Goal: Task Accomplishment & Management: Complete application form

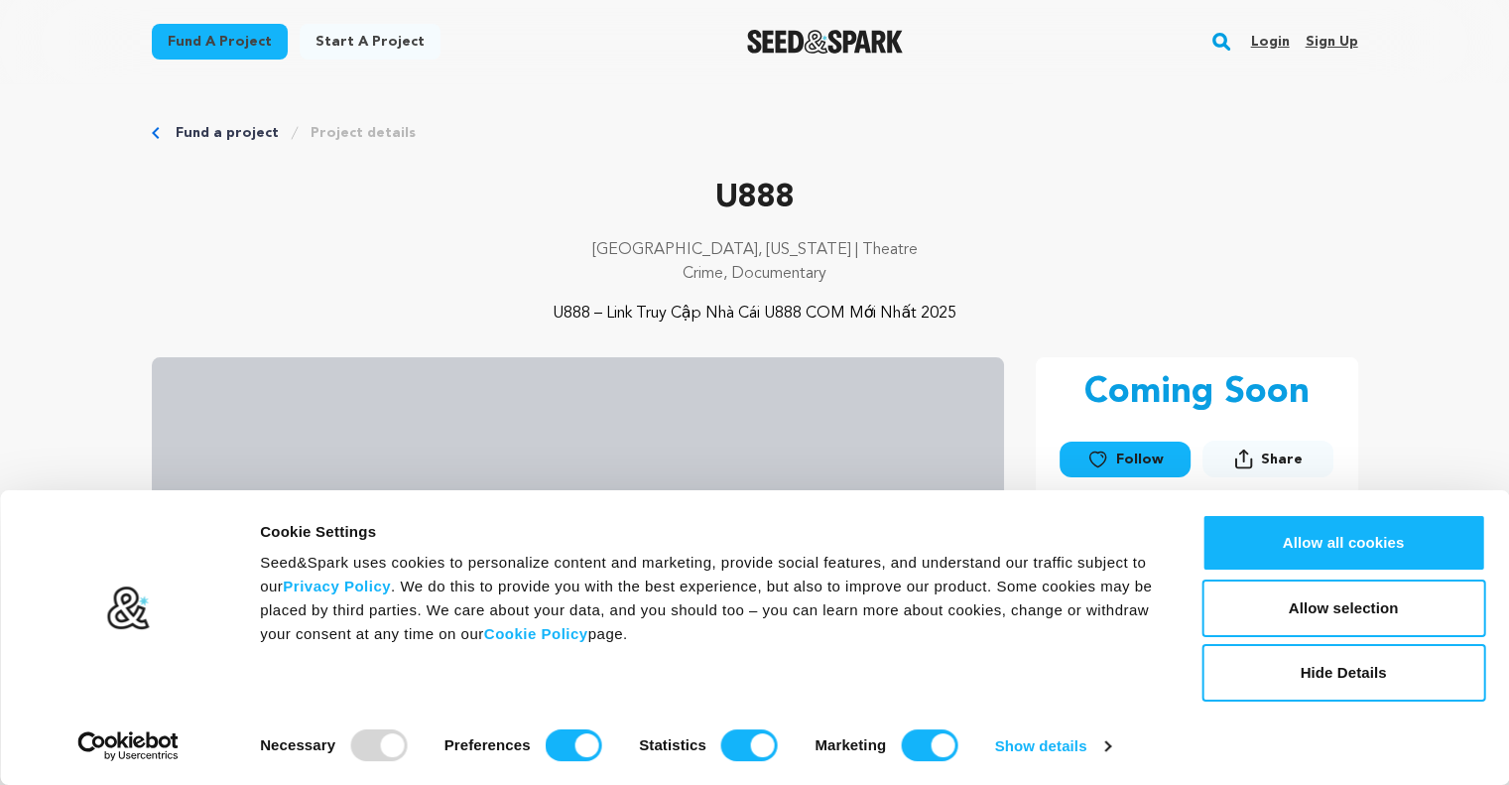
drag, startPoint x: 1400, startPoint y: 178, endPoint x: 1372, endPoint y: 123, distance: 61.2
click at [1328, 46] on link "Sign up" at bounding box center [1331, 42] width 53 height 32
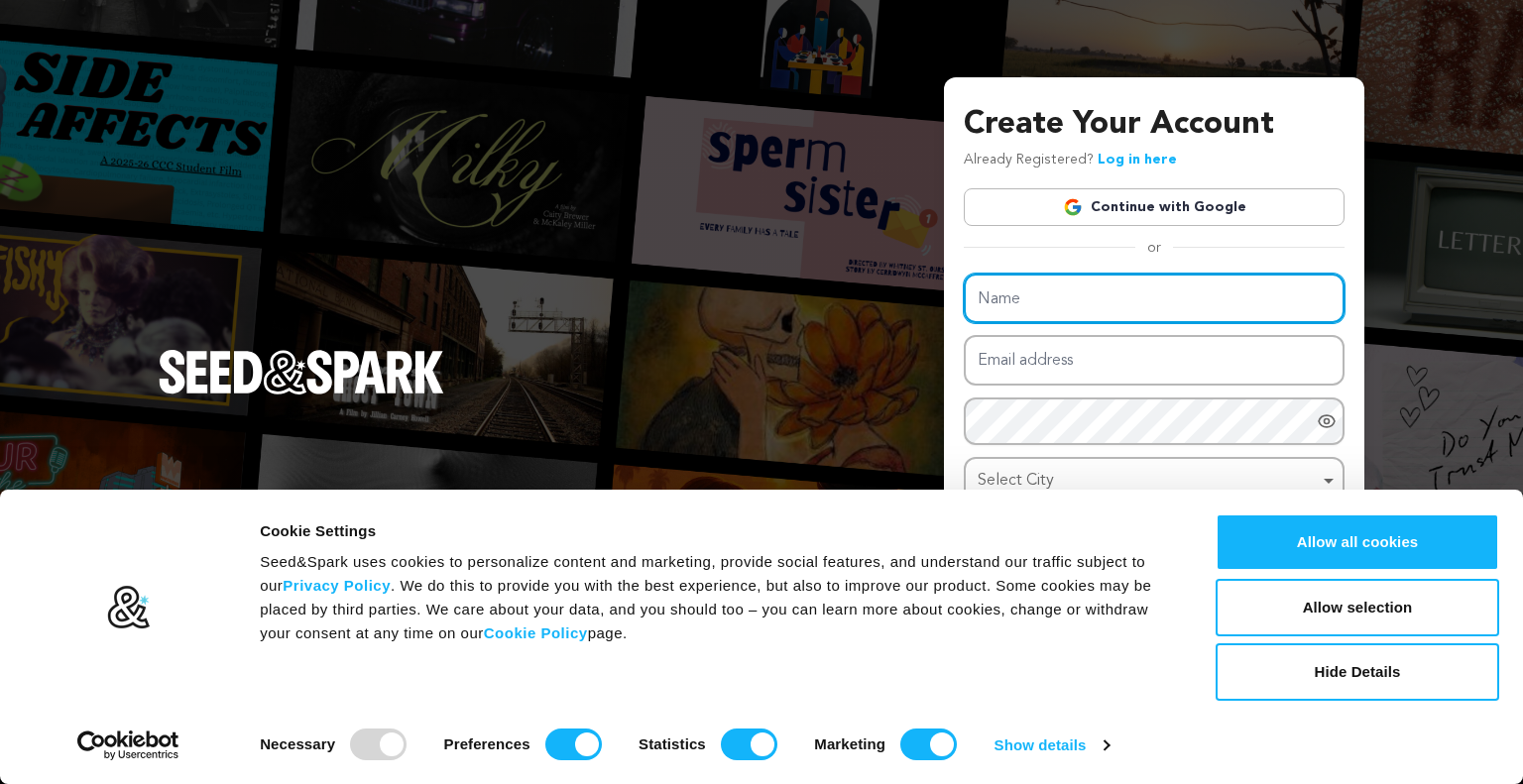
click at [1075, 305] on input "Name" at bounding box center [1153, 299] width 381 height 51
paste input "789win"
type input "789win"
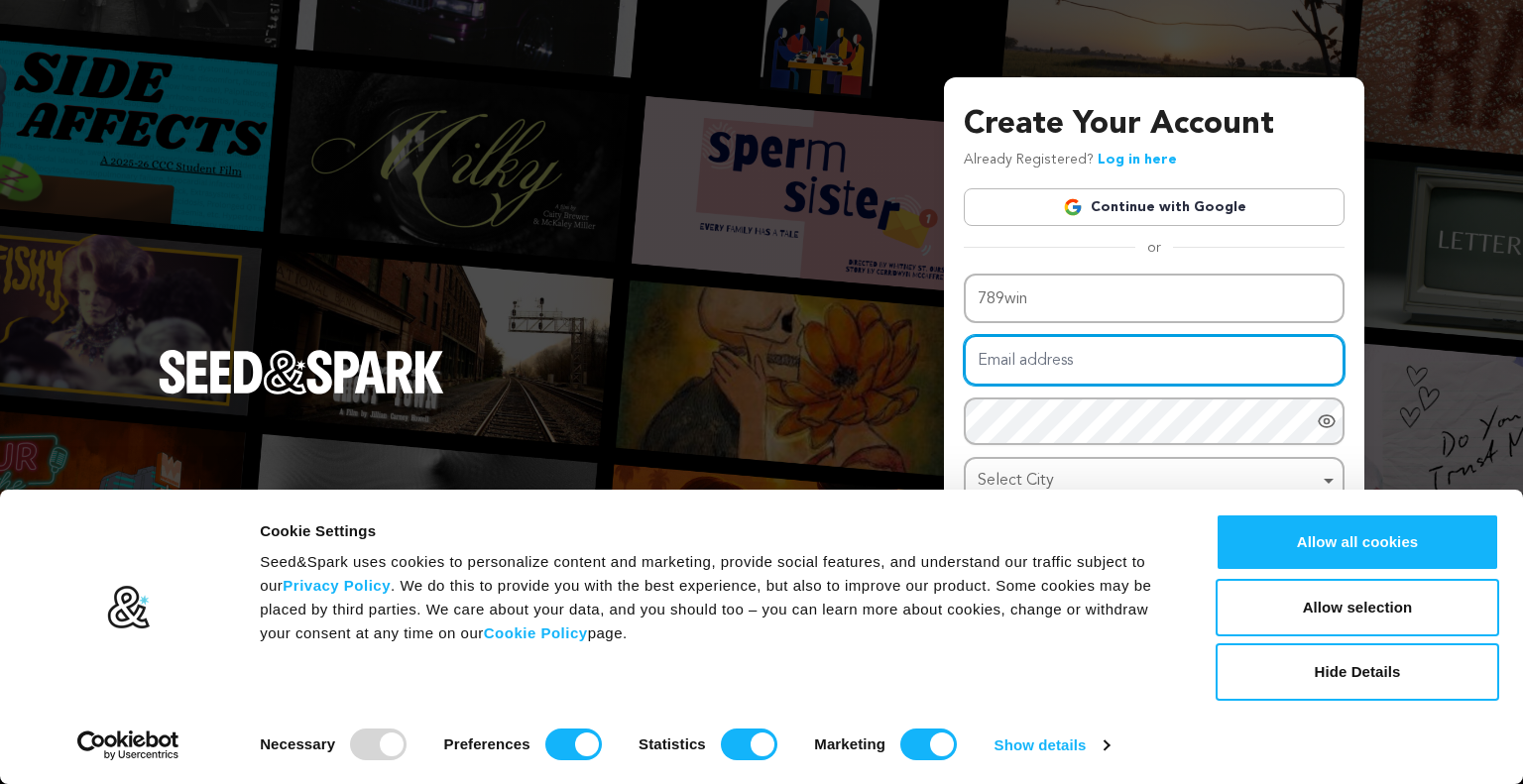
paste input "elijahqmlsot5o3xrdhax@gmail.com"
type input "elijahqmlsot5o3xrdhax@gmail.com"
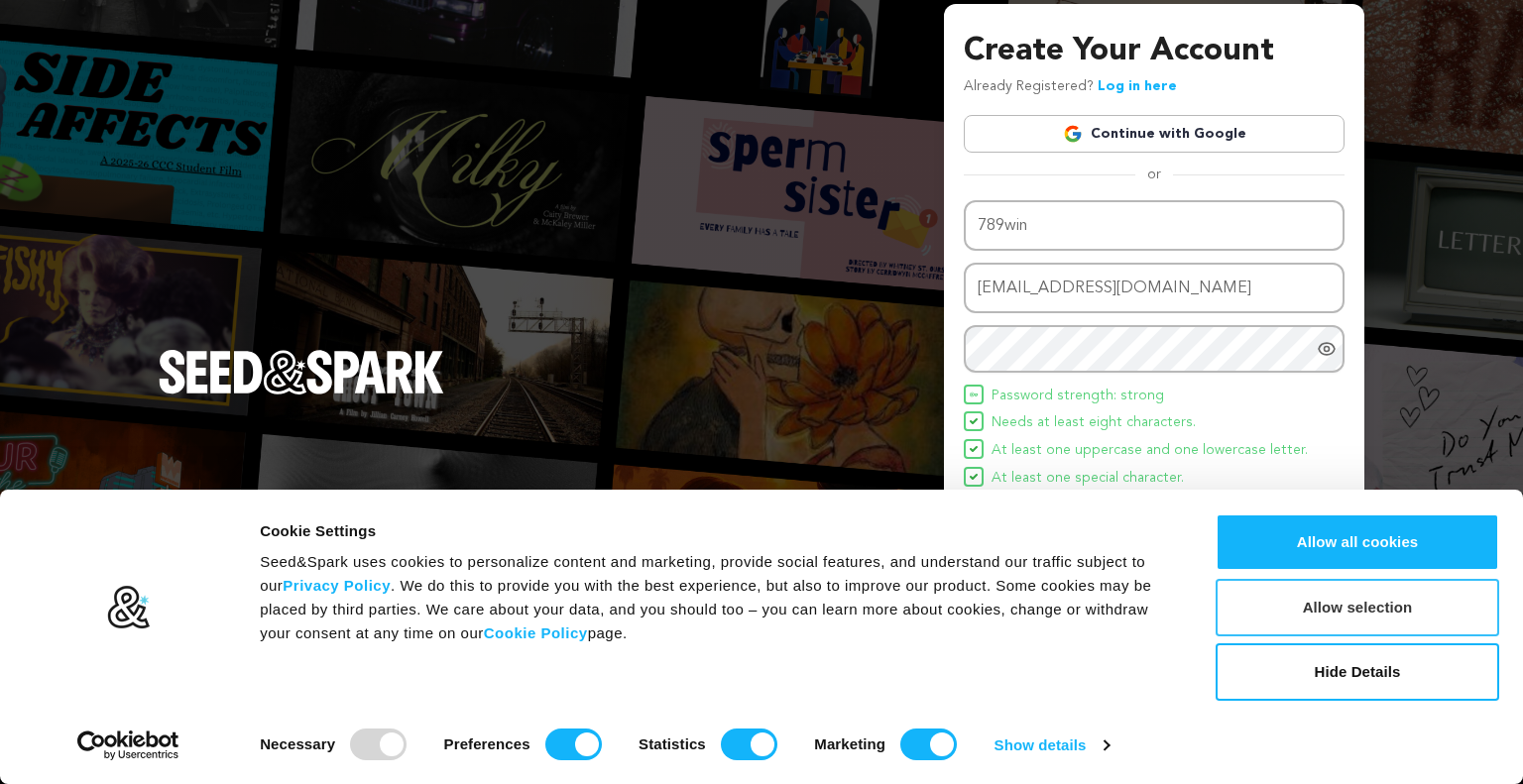
click at [1365, 602] on button "Allow selection" at bounding box center [1358, 607] width 284 height 58
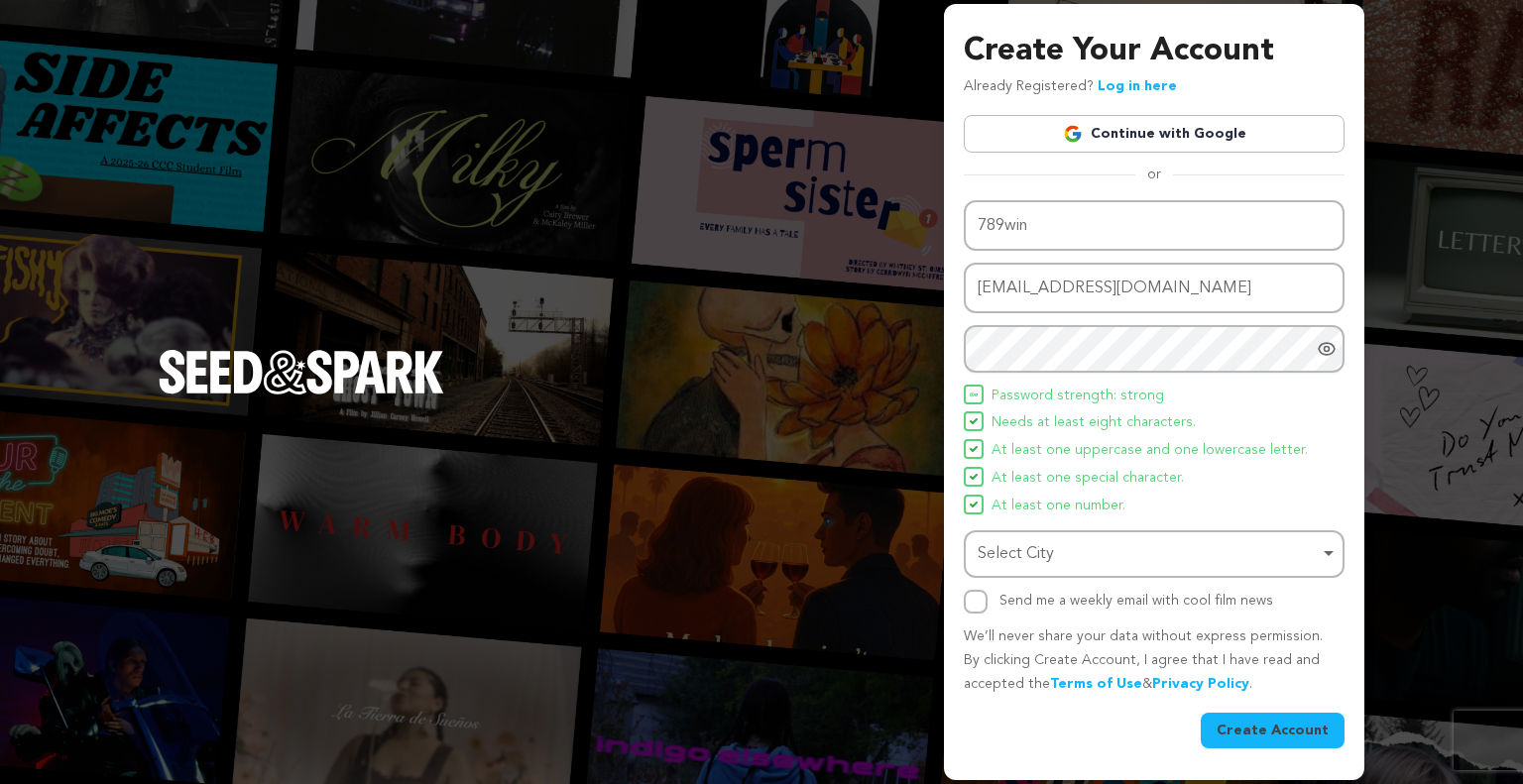
click at [1126, 562] on div "Select City Remove item" at bounding box center [1147, 554] width 341 height 29
click at [1033, 564] on div "Select City Remove item" at bounding box center [1147, 554] width 341 height 29
type input "ma"
click at [1071, 563] on div "Select City Remove item" at bounding box center [1147, 554] width 341 height 29
click at [936, 606] on div "Create Your Account Already Registered? Log in here Continue with Google or eyJ…" at bounding box center [762, 392] width 1523 height 784
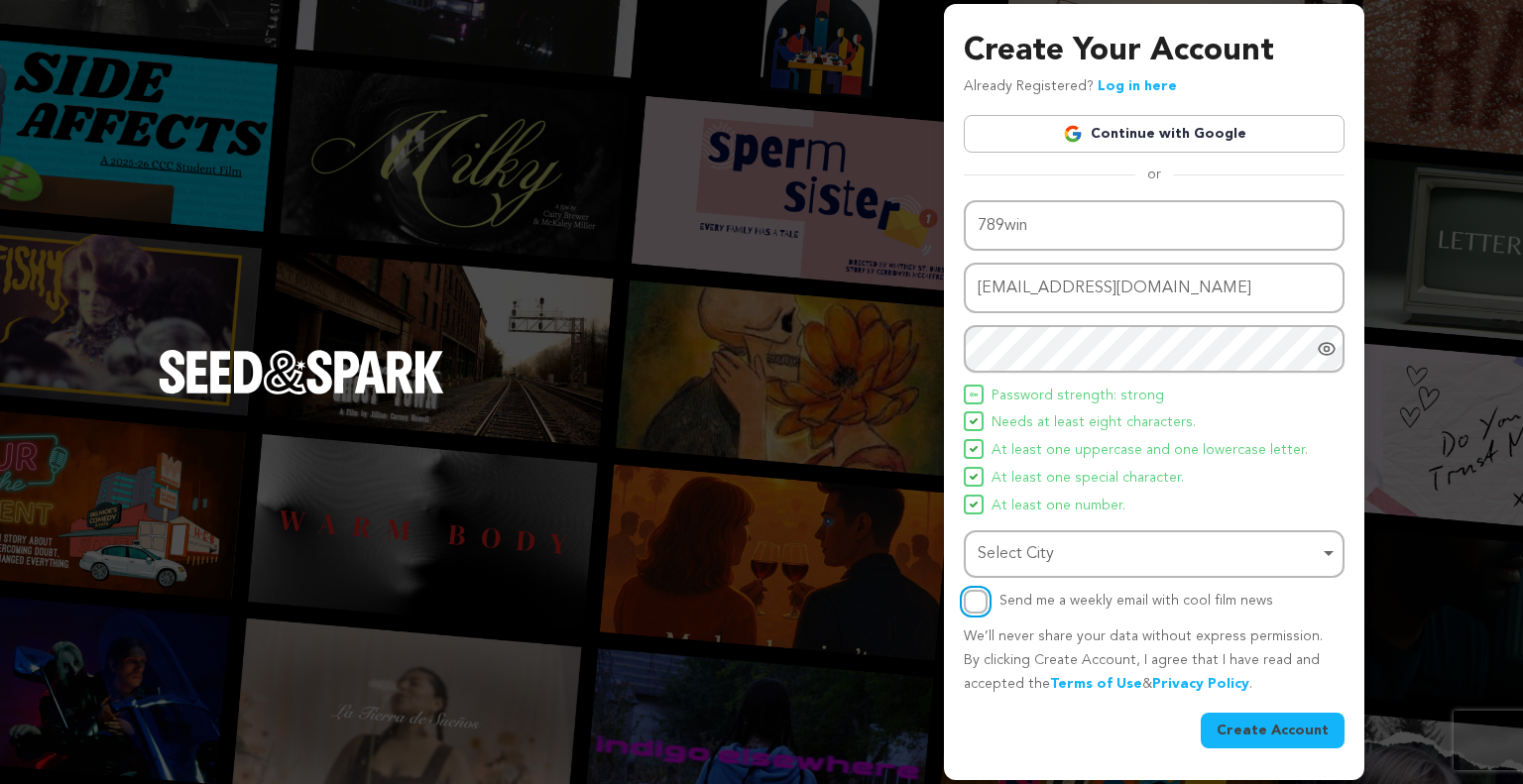
click at [973, 601] on input "Send me a weekly email with cool film news" at bounding box center [975, 601] width 24 height 24
checkbox input "true"
click at [1258, 727] on button "Create Account" at bounding box center [1273, 730] width 144 height 36
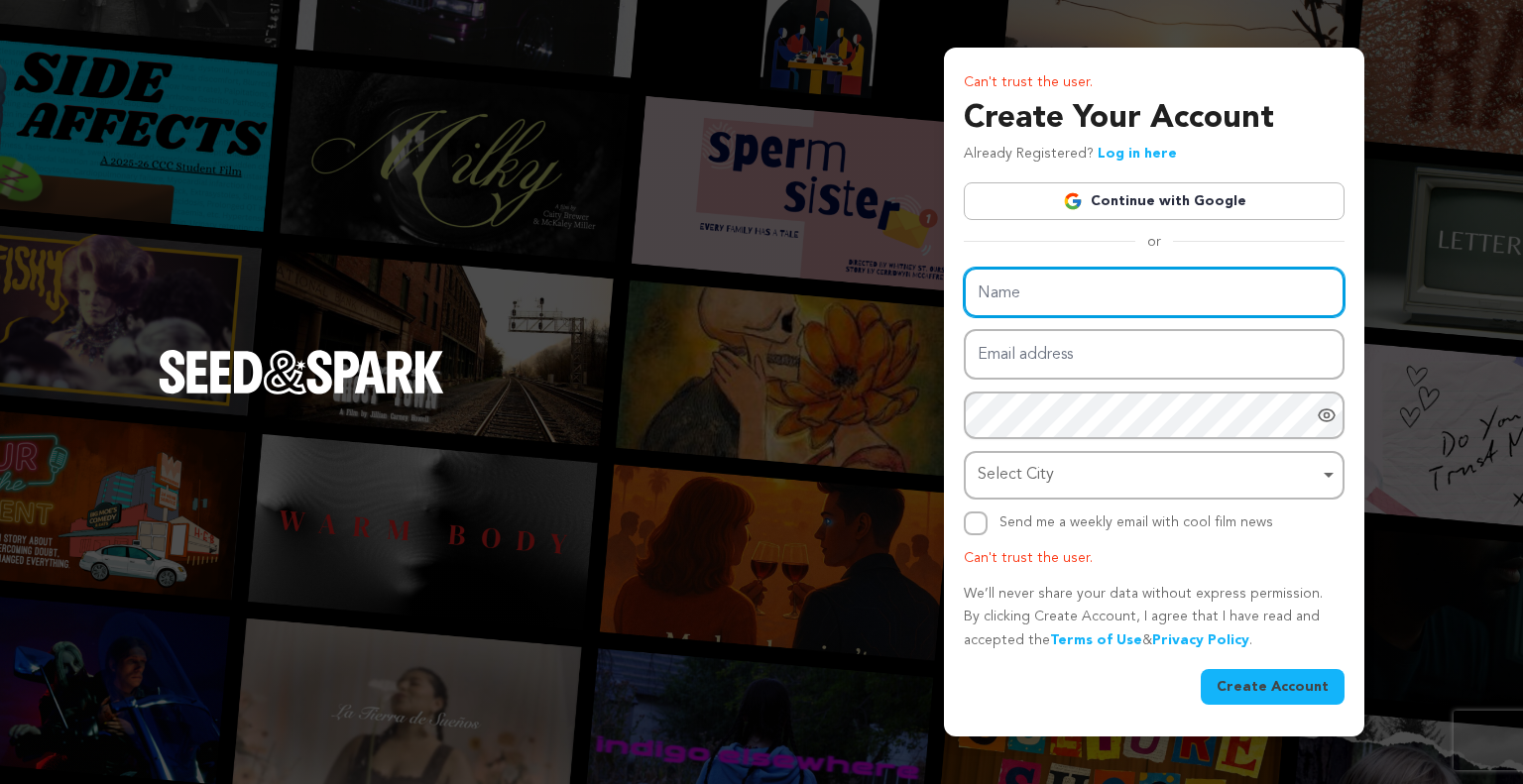
click at [1016, 293] on input "Name" at bounding box center [1153, 293] width 381 height 51
click at [997, 305] on input "Name" at bounding box center [1153, 293] width 381 height 51
paste input "789win"
type input "789win"
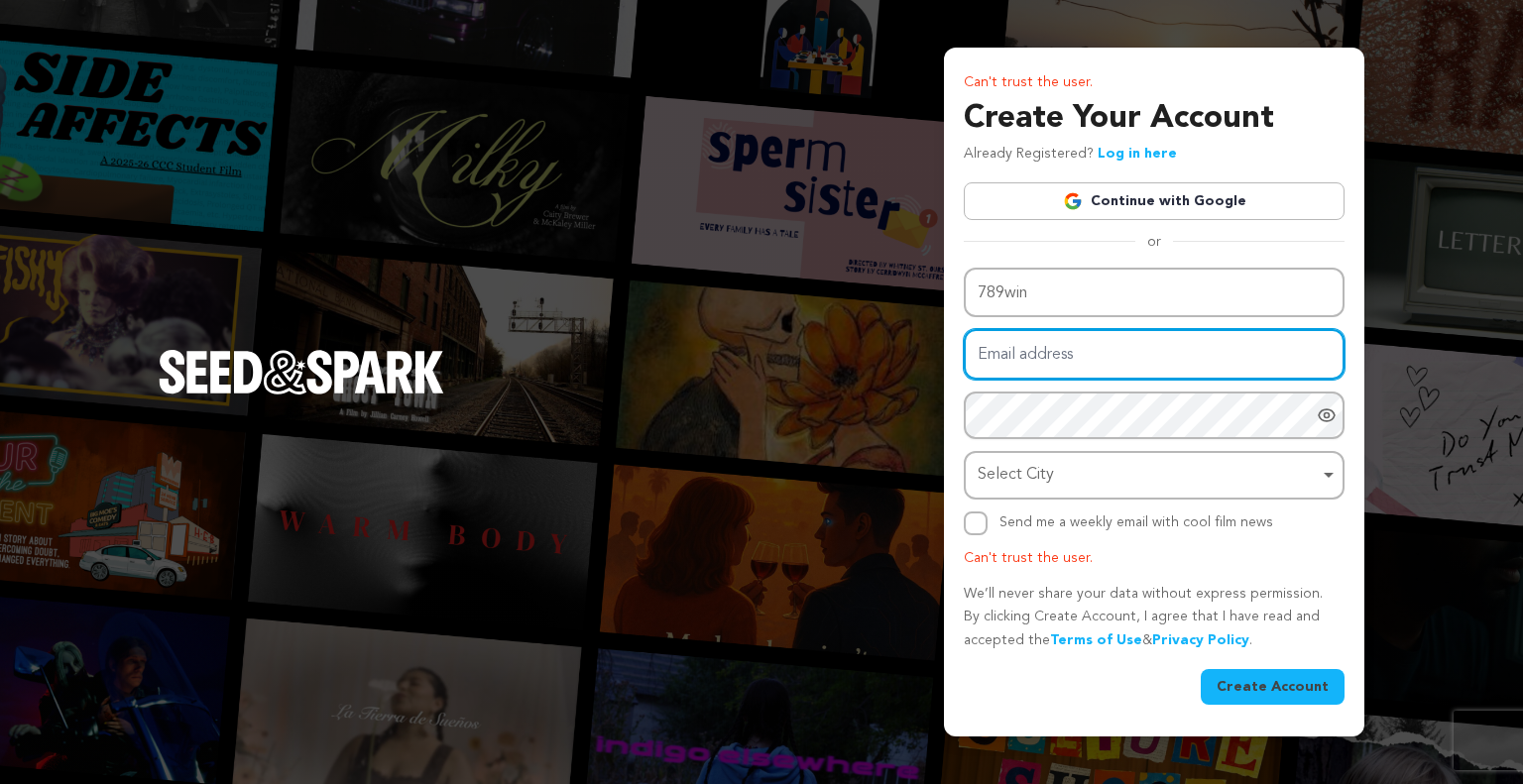
paste input "789win"
type input "789win"
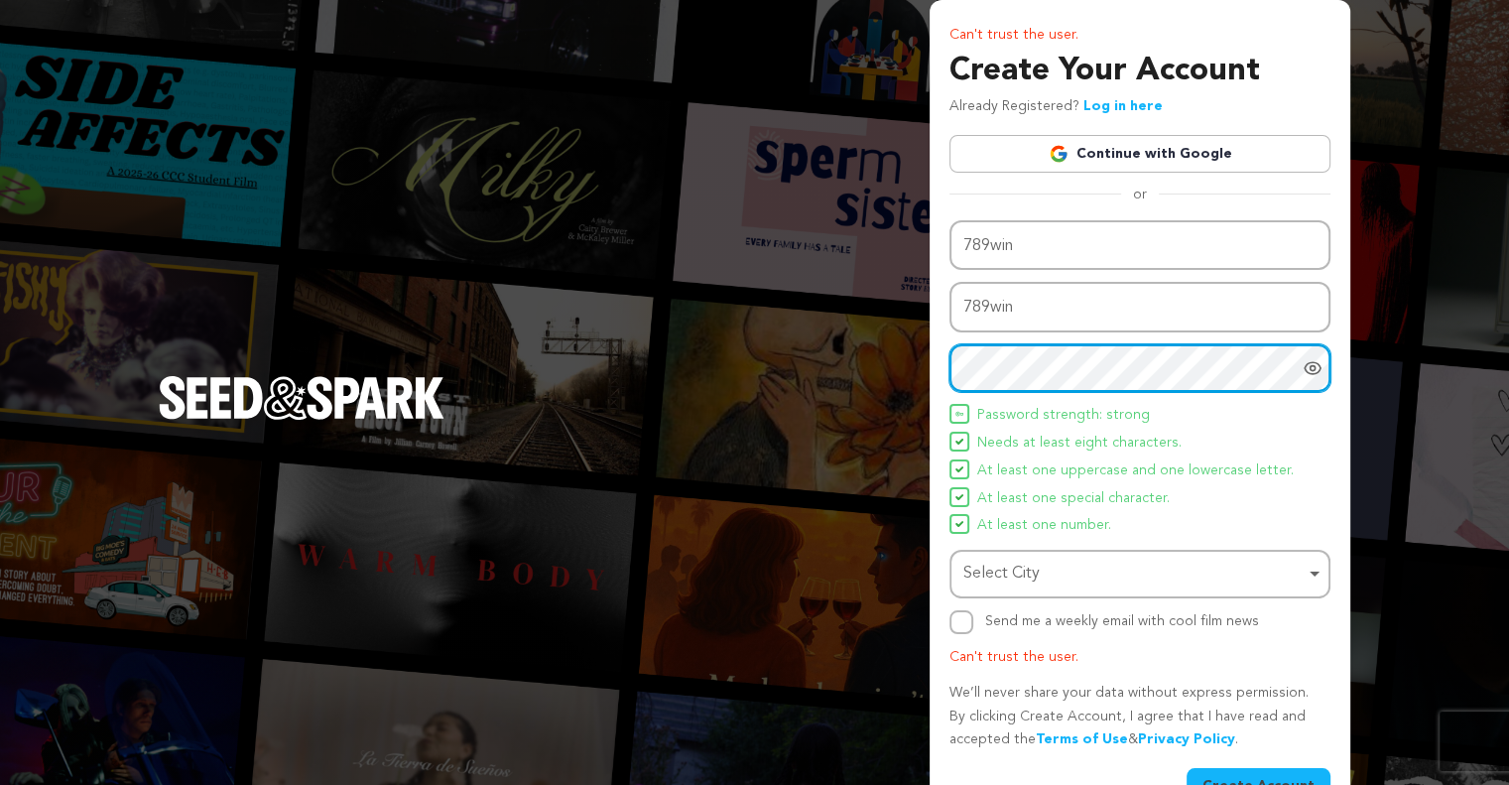
click at [1028, 556] on div "Select City Select City Remove item" at bounding box center [1140, 574] width 381 height 49
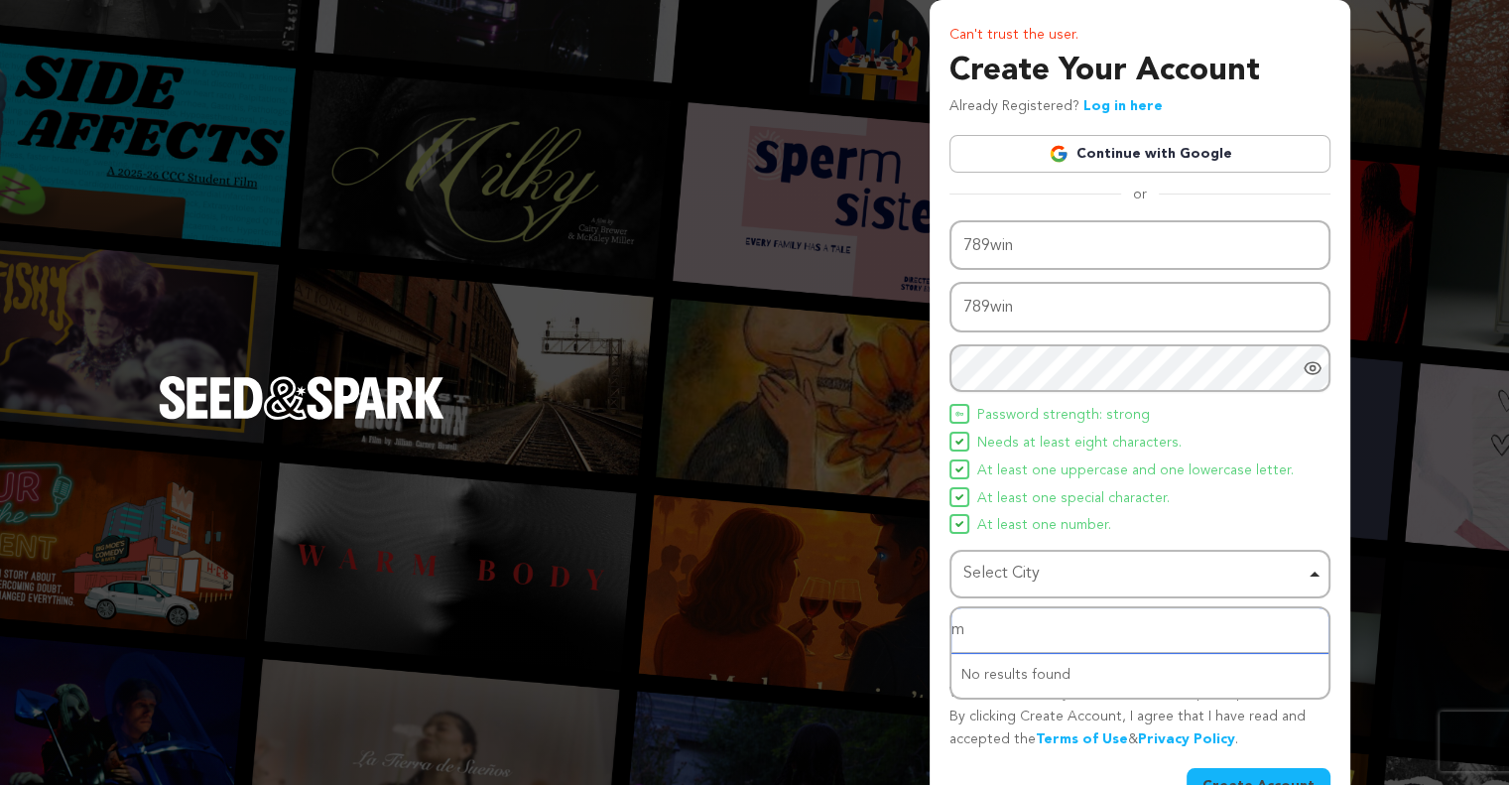
type input "ma"
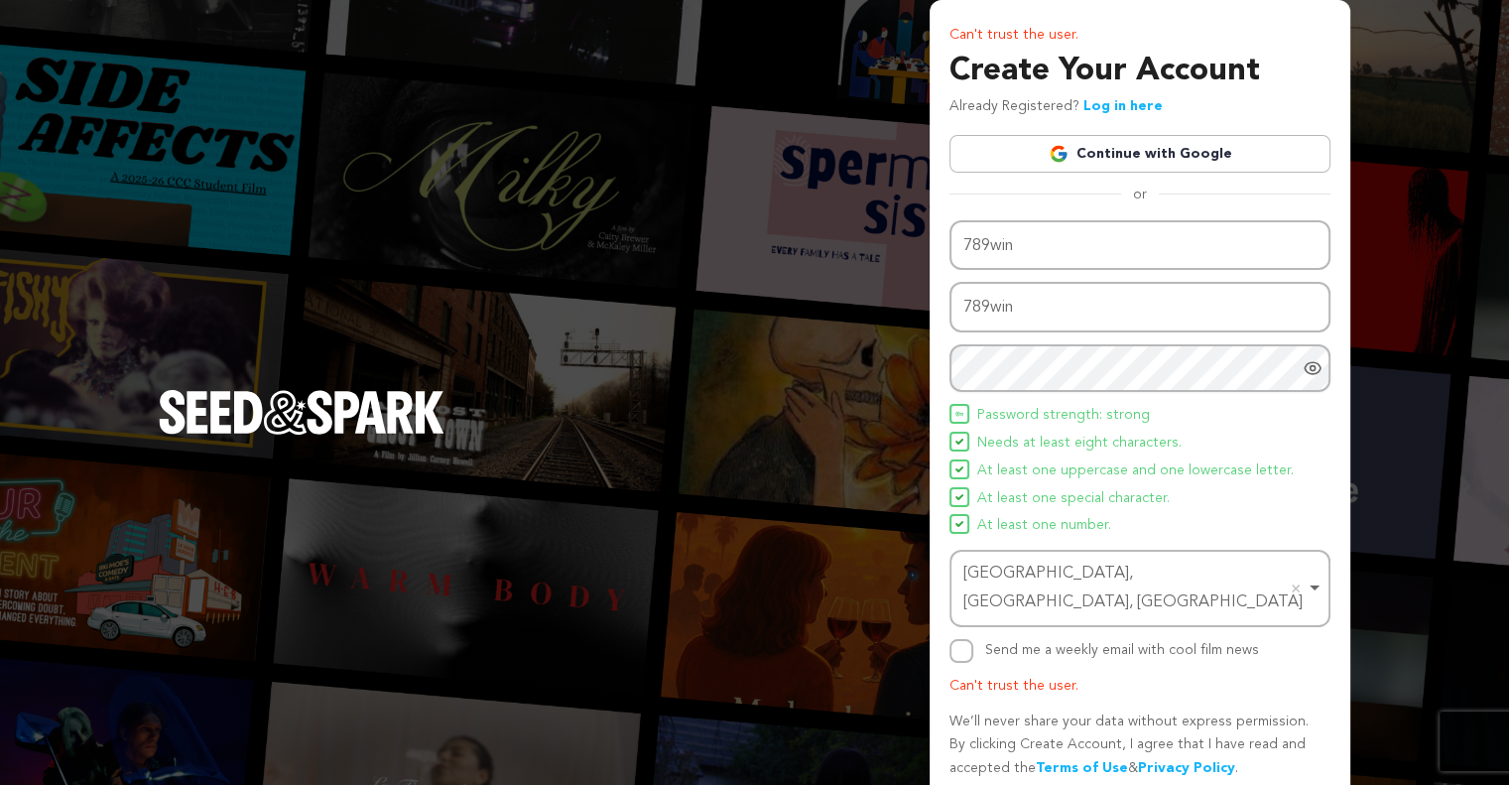
click at [972, 639] on div "Send me a weekly email with cool film news" at bounding box center [1140, 651] width 381 height 24
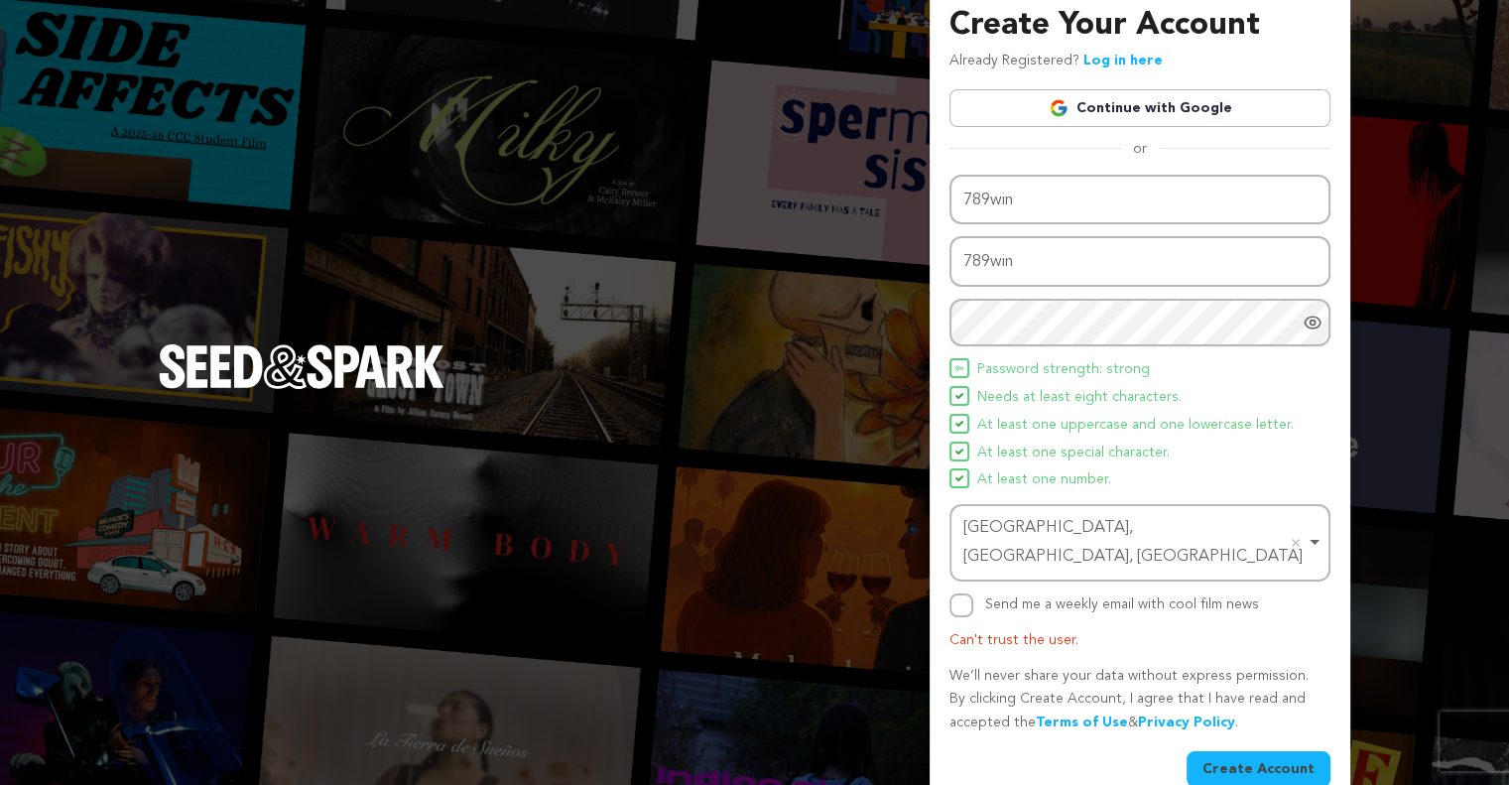
scroll to position [49, 0]
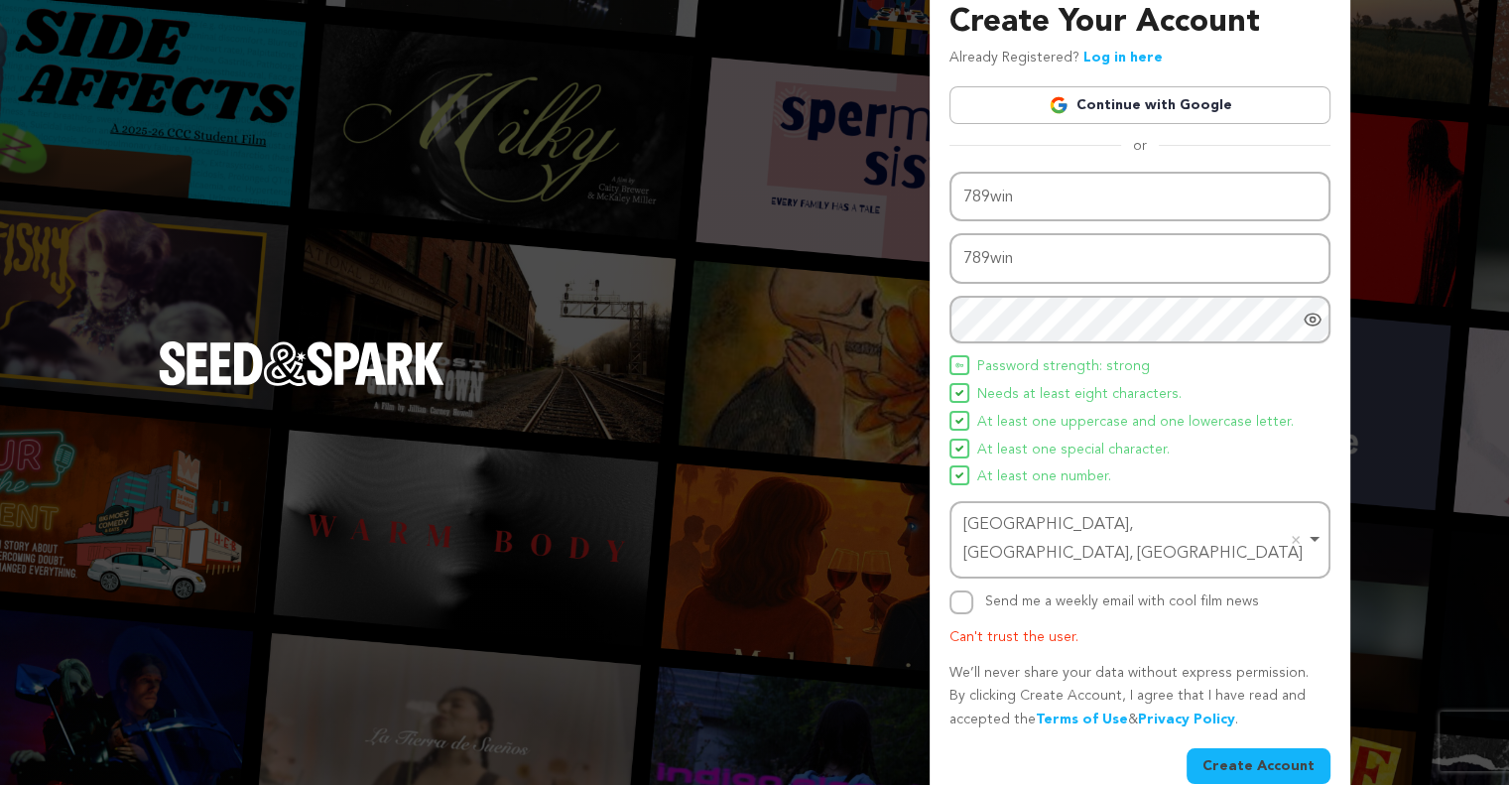
click at [1215, 709] on div "Name 789win Email address 789win Password Password must have at least 8 charact…" at bounding box center [1140, 478] width 381 height 612
click at [1219, 748] on button "Create Account" at bounding box center [1259, 766] width 144 height 36
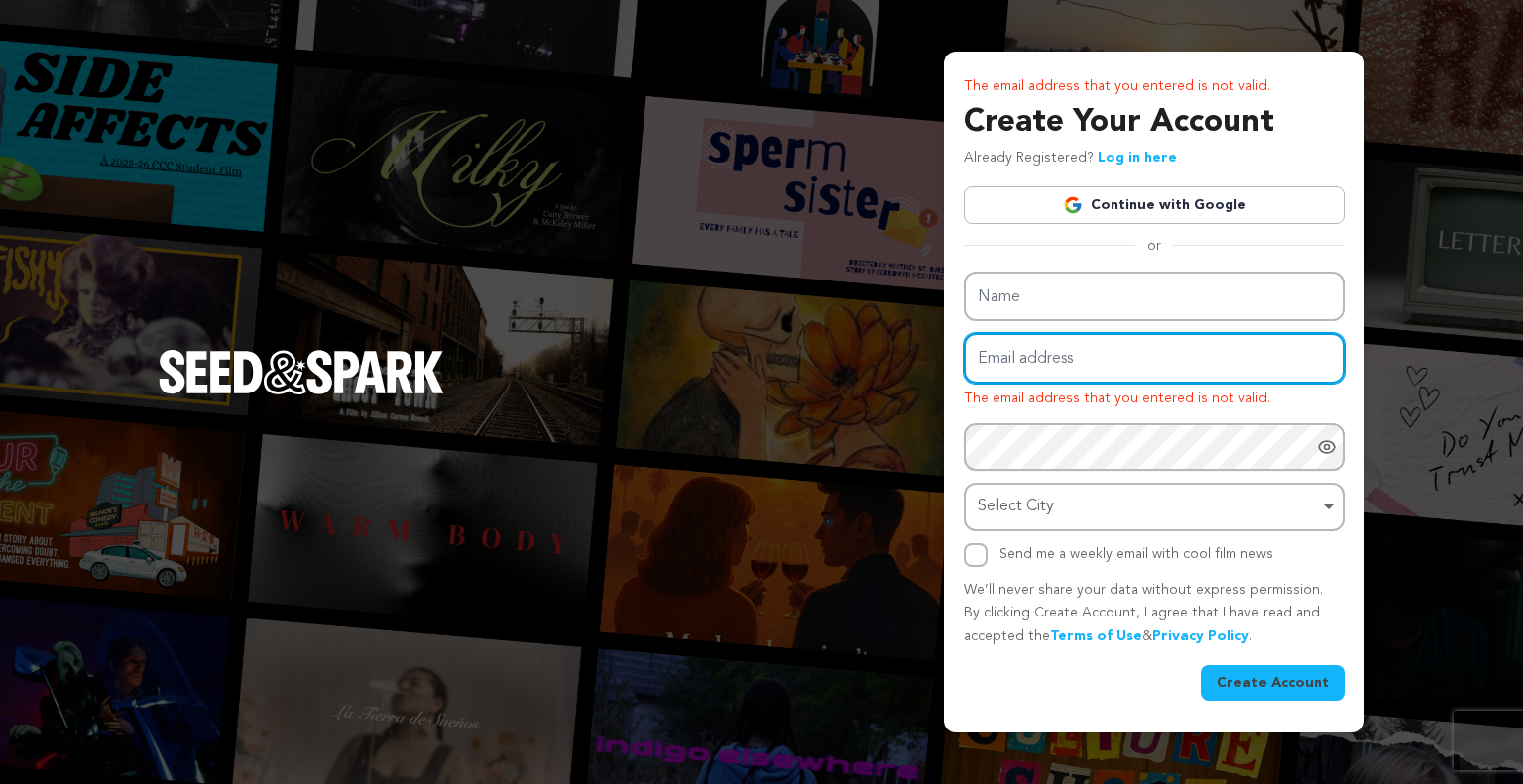
click at [1057, 353] on input "Email address" at bounding box center [1153, 358] width 381 height 51
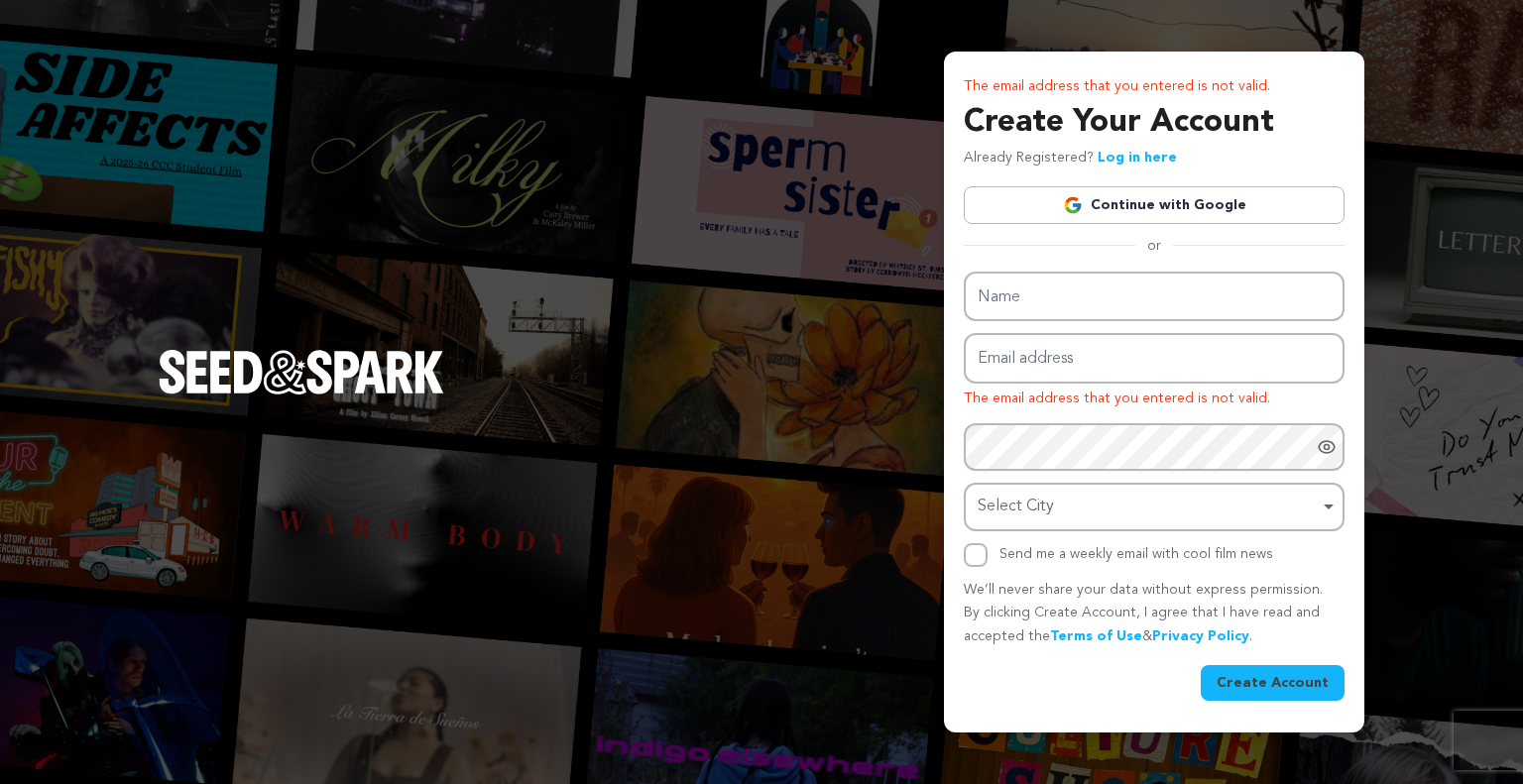
click at [1169, 193] on link "Continue with Google" at bounding box center [1153, 206] width 381 height 38
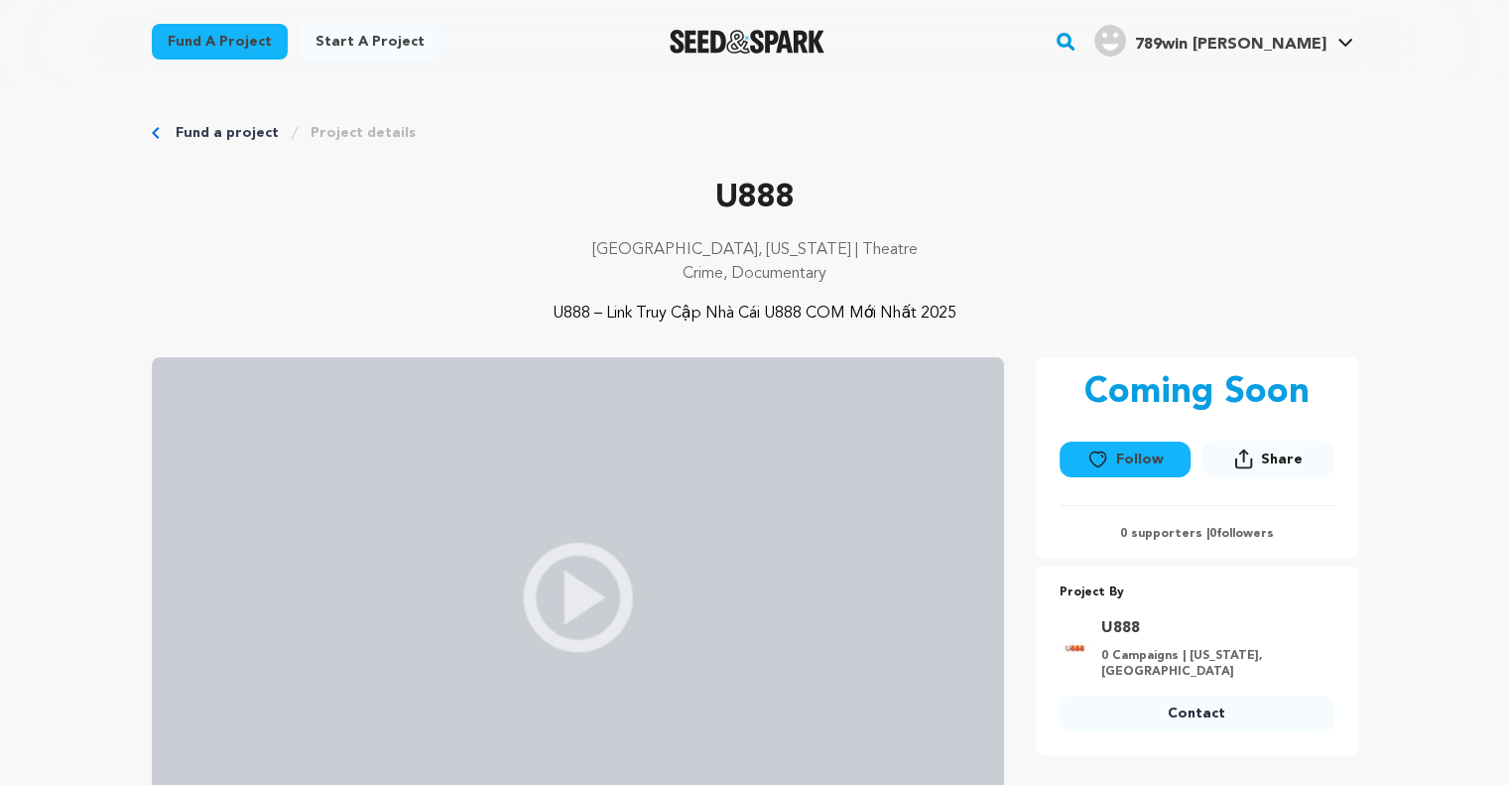
click at [1294, 47] on span "789win [PERSON_NAME]" at bounding box center [1230, 45] width 192 height 16
click at [323, 45] on link "Start a project" at bounding box center [370, 42] width 141 height 36
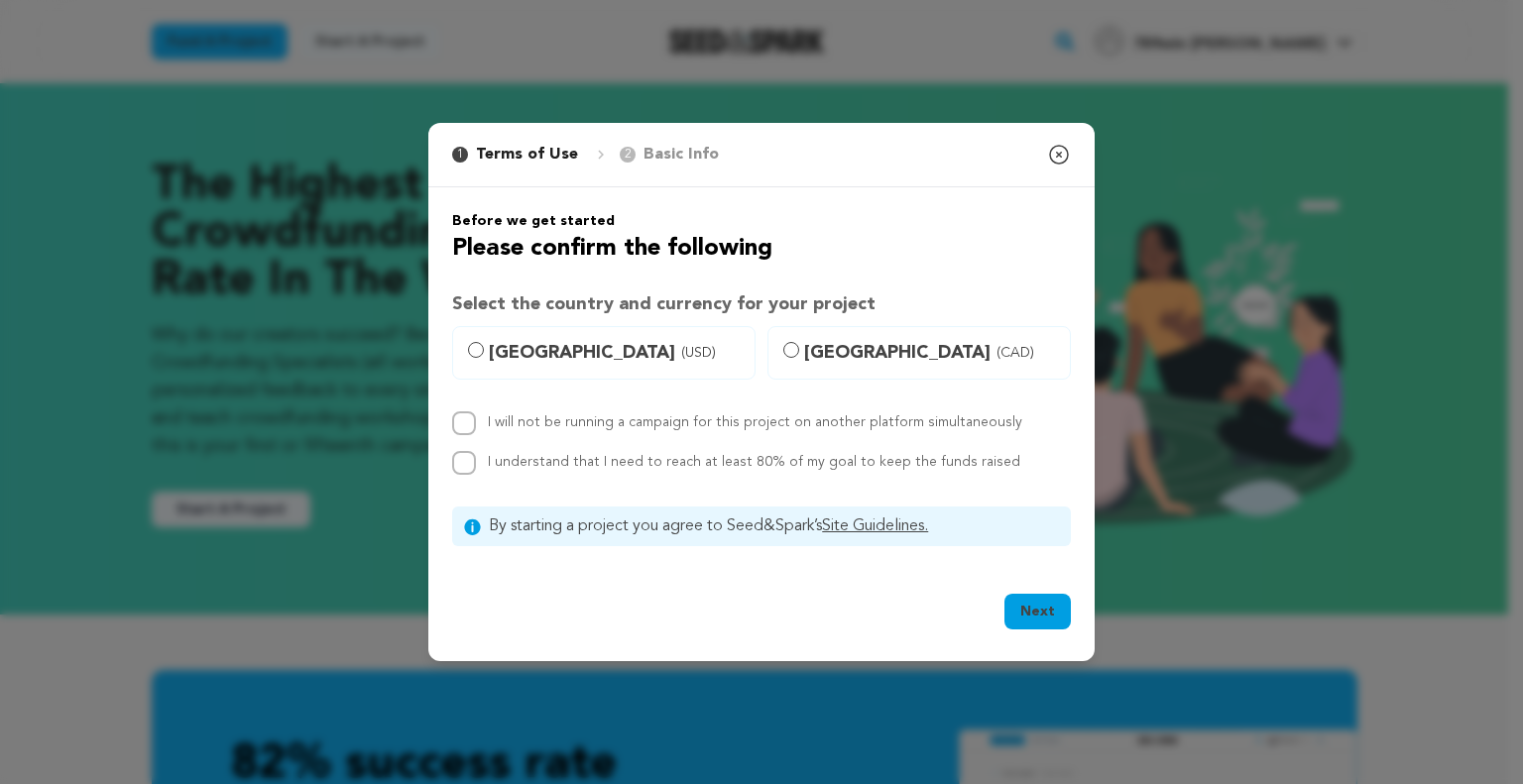
click at [651, 424] on label "I will not be running a campaign for this project on another platform simultane…" at bounding box center [755, 422] width 535 height 14
click at [476, 424] on input "I will not be running a campaign for this project on another platform simultane…" at bounding box center [464, 423] width 24 height 24
checkbox input "true"
drag, startPoint x: 611, startPoint y: 476, endPoint x: 612, endPoint y: 435, distance: 41.0
click at [611, 468] on div "Before we get started Please confirm the following Select the country and curre…" at bounding box center [761, 378] width 619 height 335
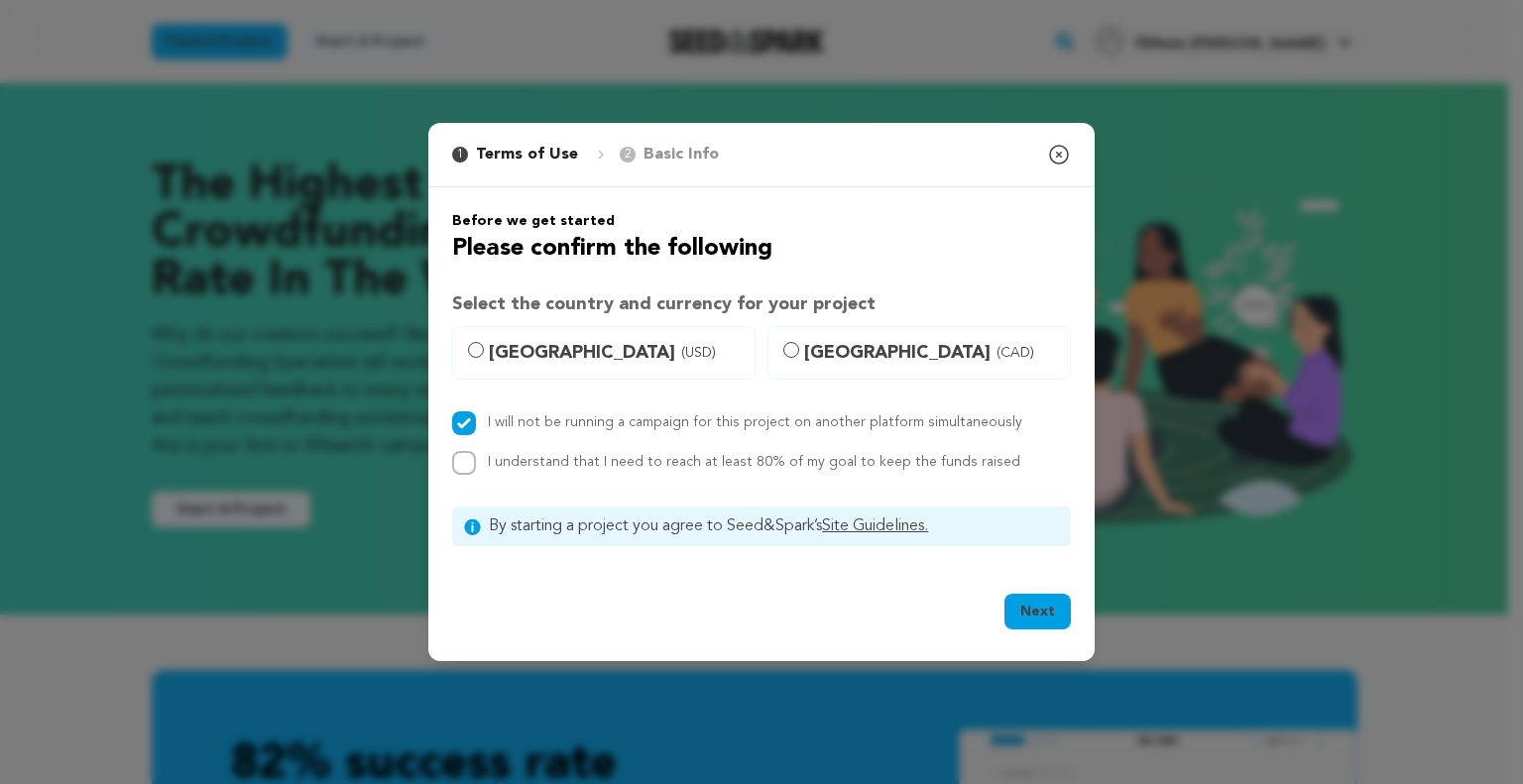
click at [579, 350] on span "United States (USD)" at bounding box center [616, 353] width 254 height 28
click at [484, 350] on input "United States (USD)" at bounding box center [476, 350] width 16 height 16
radio input "true"
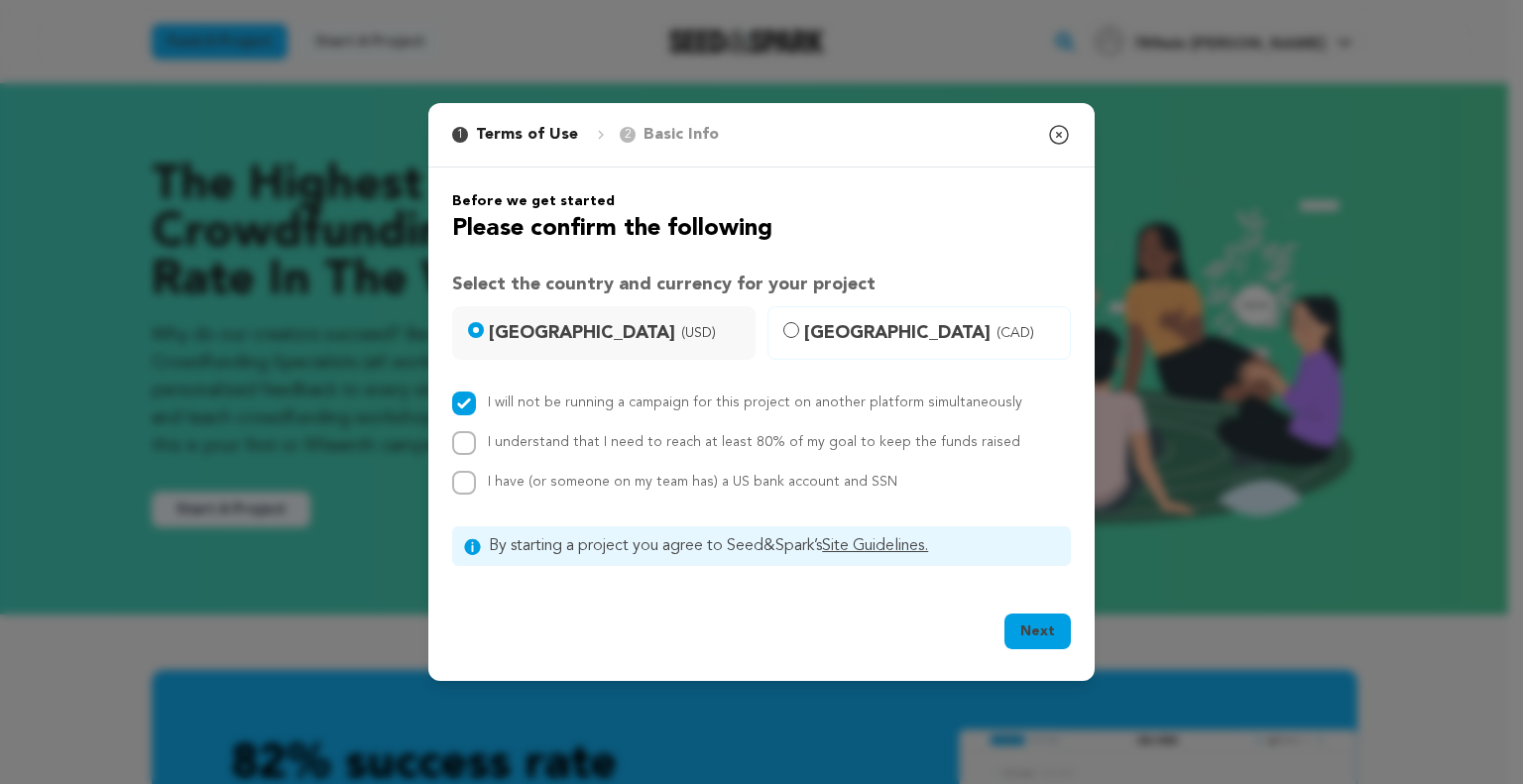
click at [574, 474] on span "I have (or someone on my team has) a US bank account and SSN" at bounding box center [693, 481] width 410 height 14
click at [476, 474] on input "I have (or someone on my team has) a US bank account and SSN" at bounding box center [464, 482] width 24 height 24
checkbox input "true"
click at [619, 448] on label "I understand that I need to reach at least 80% of my goal to keep the funds rai…" at bounding box center [754, 442] width 533 height 14
click at [476, 449] on input "I understand that I need to reach at least 80% of my goal to keep the funds rai…" at bounding box center [464, 443] width 24 height 24
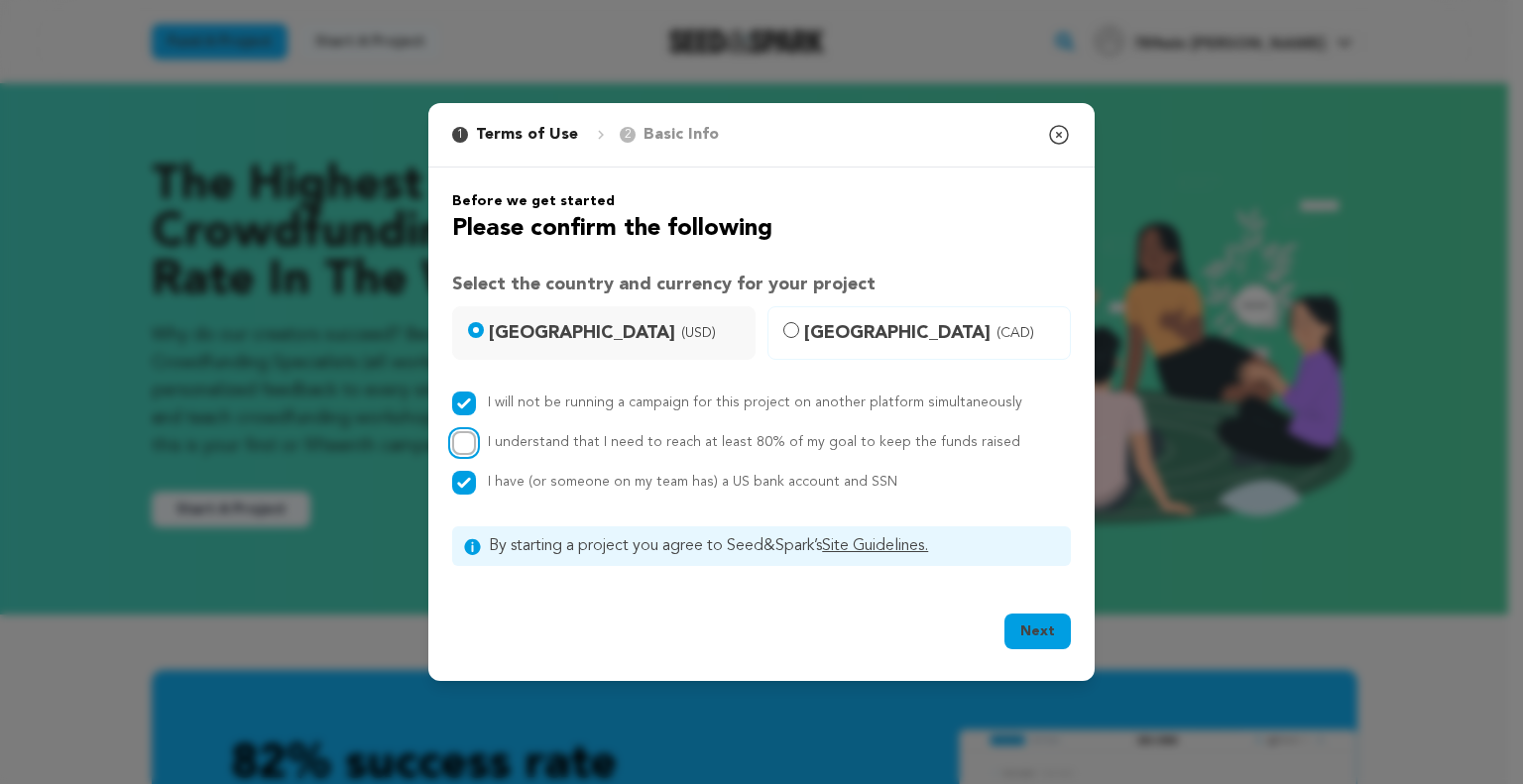
checkbox input "true"
click at [1055, 638] on button "Next" at bounding box center [1037, 631] width 66 height 36
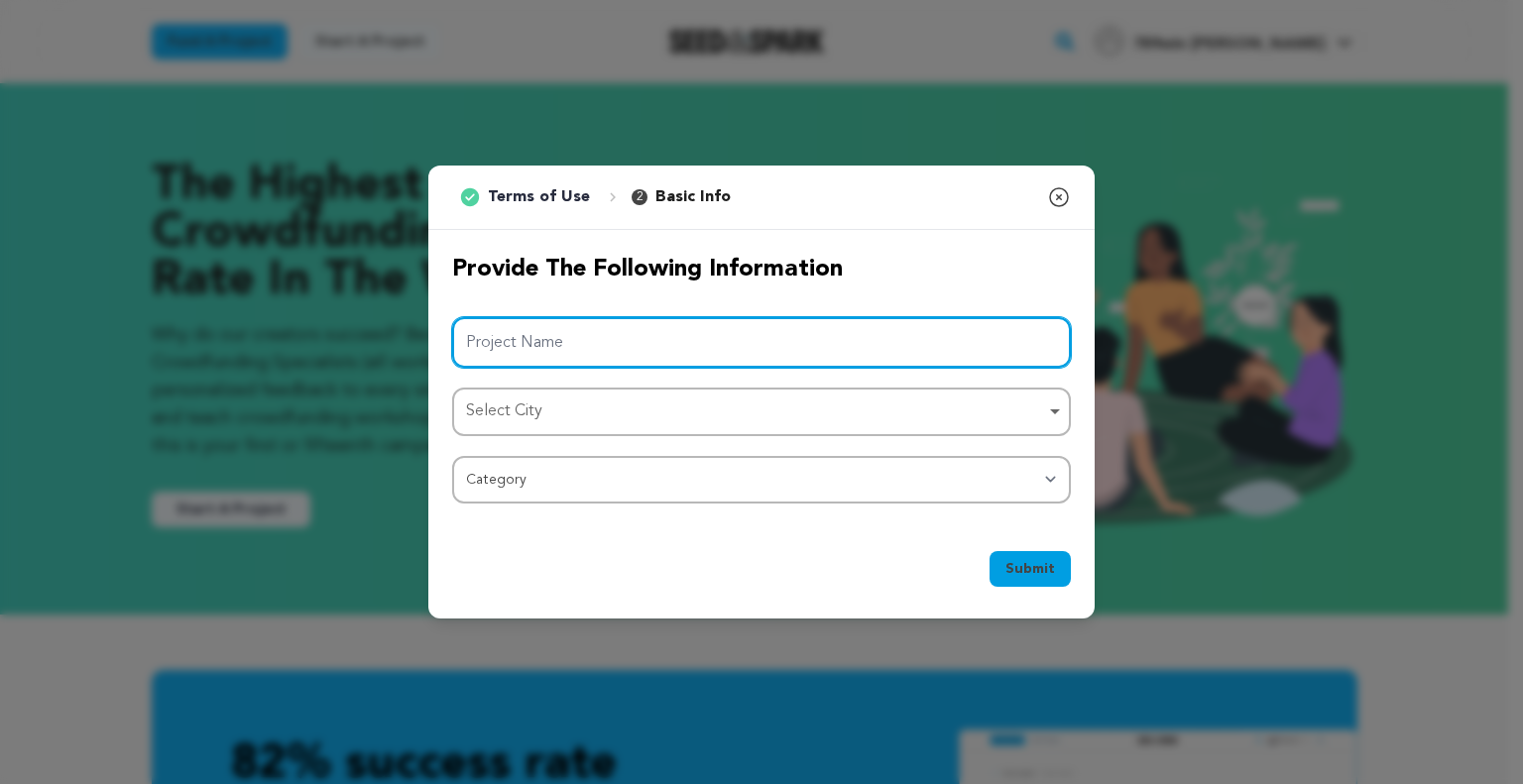
click at [657, 356] on input "Project Name" at bounding box center [761, 343] width 619 height 51
paste input "789win"
type input "789win"
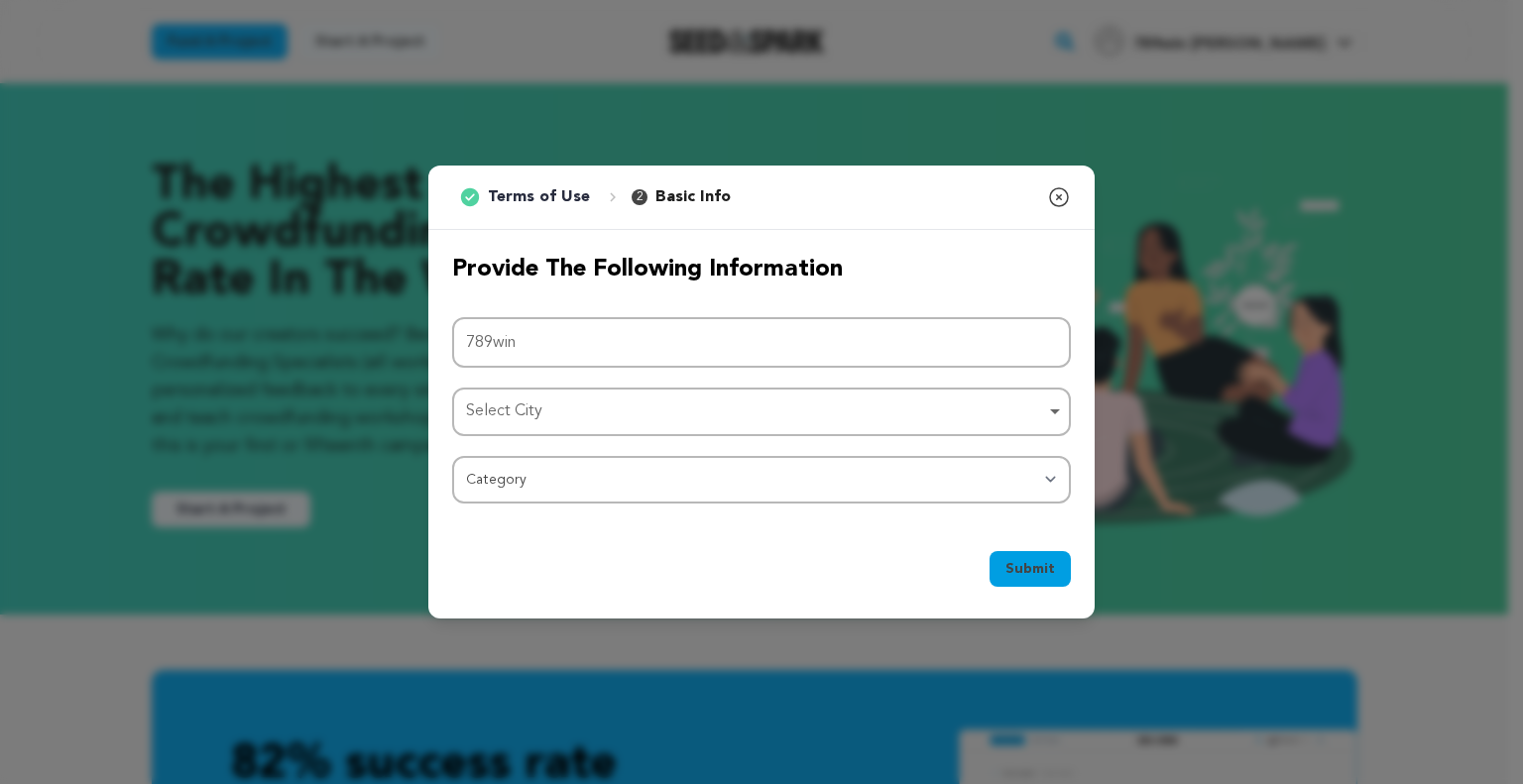
click at [973, 405] on div "Select City Remove item" at bounding box center [755, 411] width 579 height 29
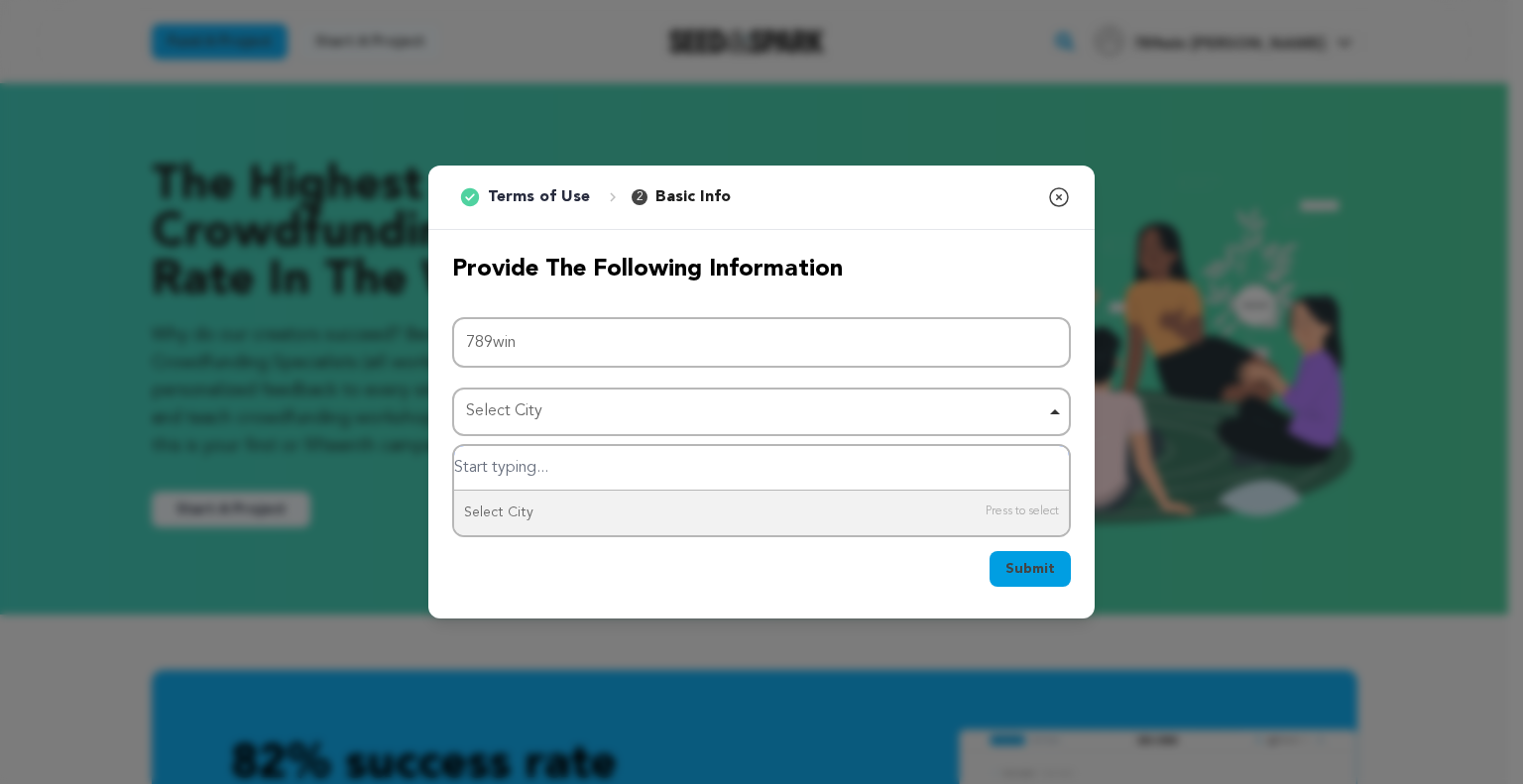
click at [730, 483] on input "Select City" at bounding box center [761, 468] width 615 height 45
click at [743, 476] on input "Select City" at bounding box center [761, 468] width 615 height 45
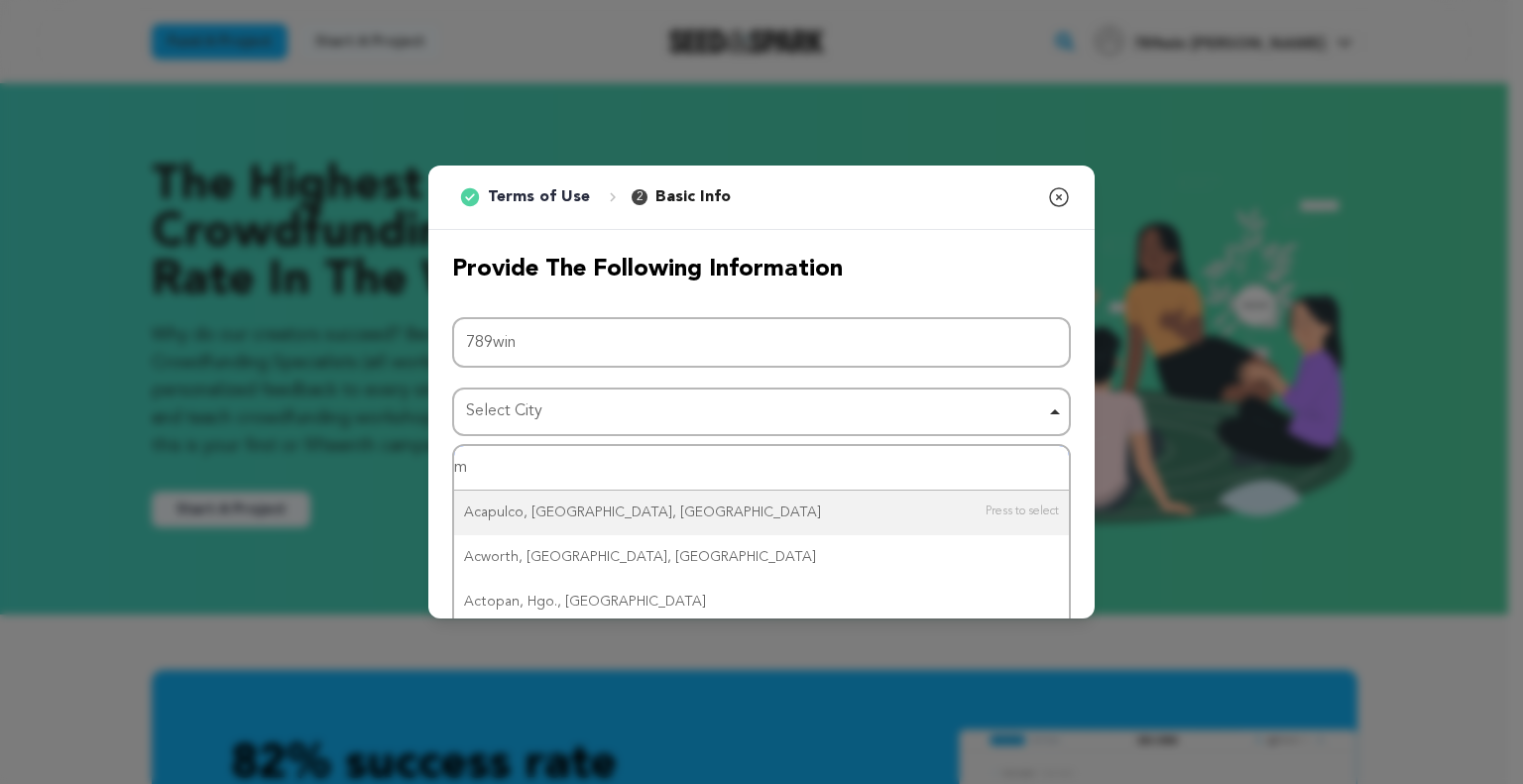
type input "ma"
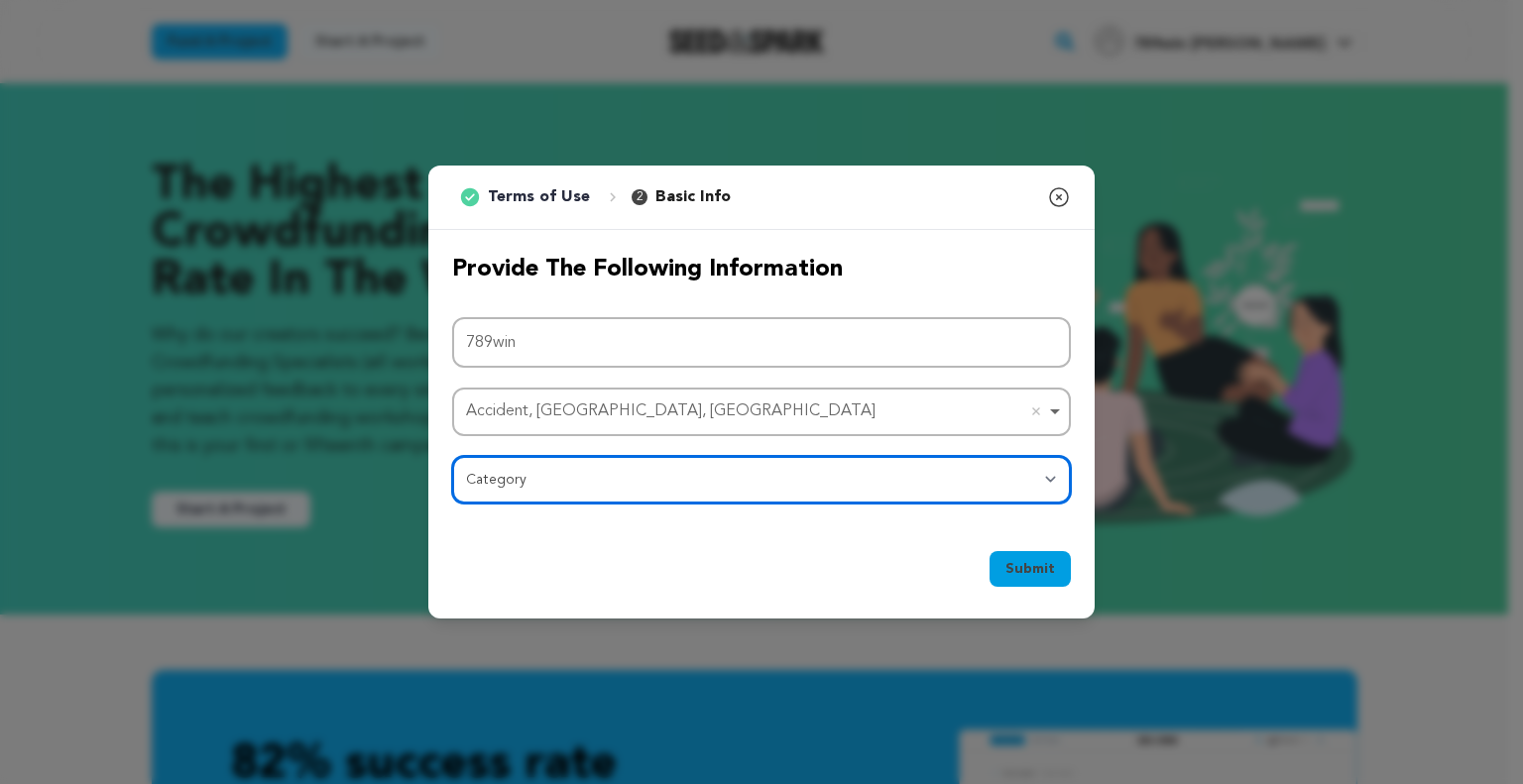
click at [701, 473] on select "Category Film Feature Film Short Series Film Festival Company Music Video VR Ex…" at bounding box center [761, 479] width 619 height 48
select select "10896"
click at [452, 455] on select "Category Film Feature Film Short Series Film Festival Company Music Video VR Ex…" at bounding box center [761, 479] width 619 height 48
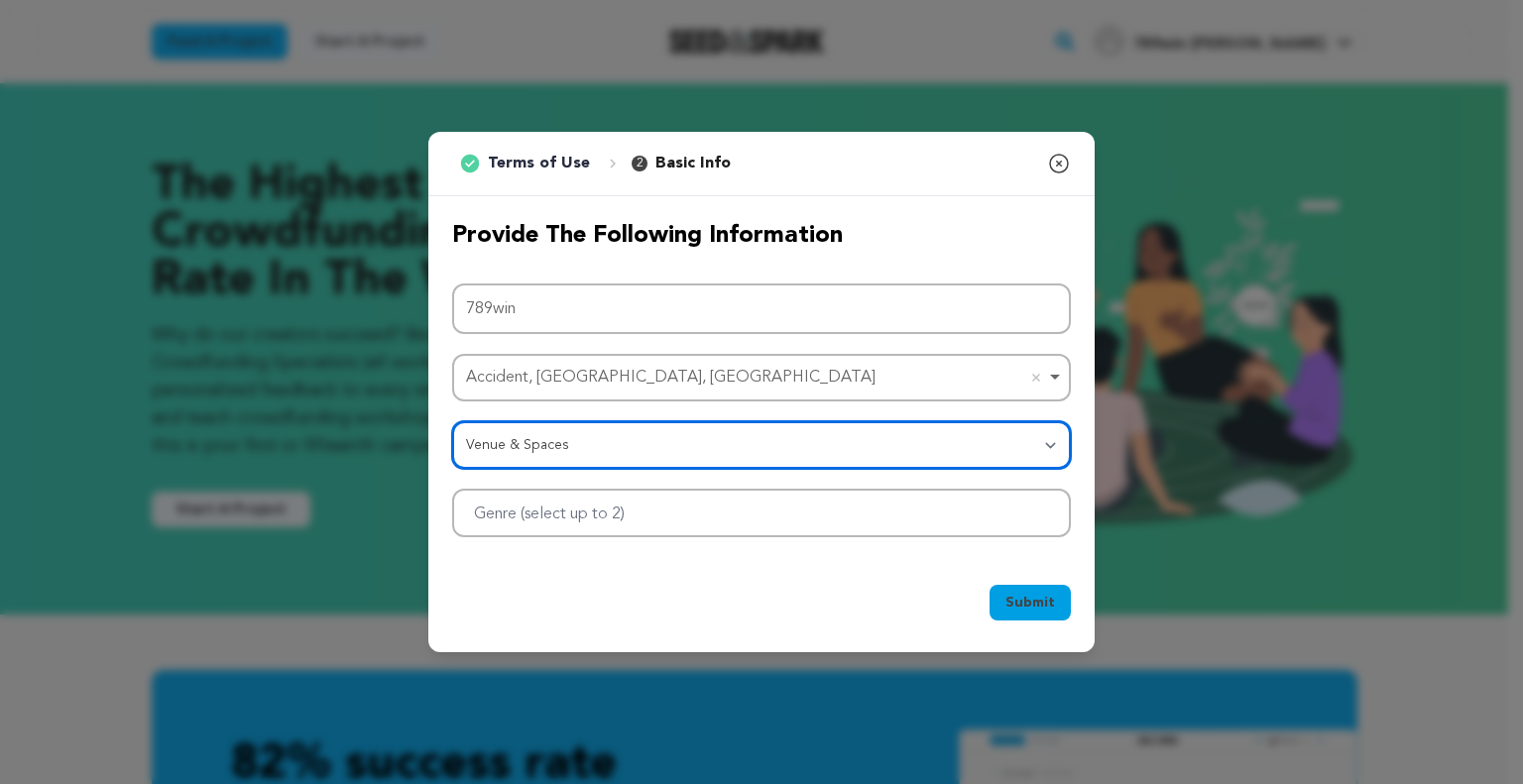
click at [991, 523] on div at bounding box center [761, 512] width 619 height 49
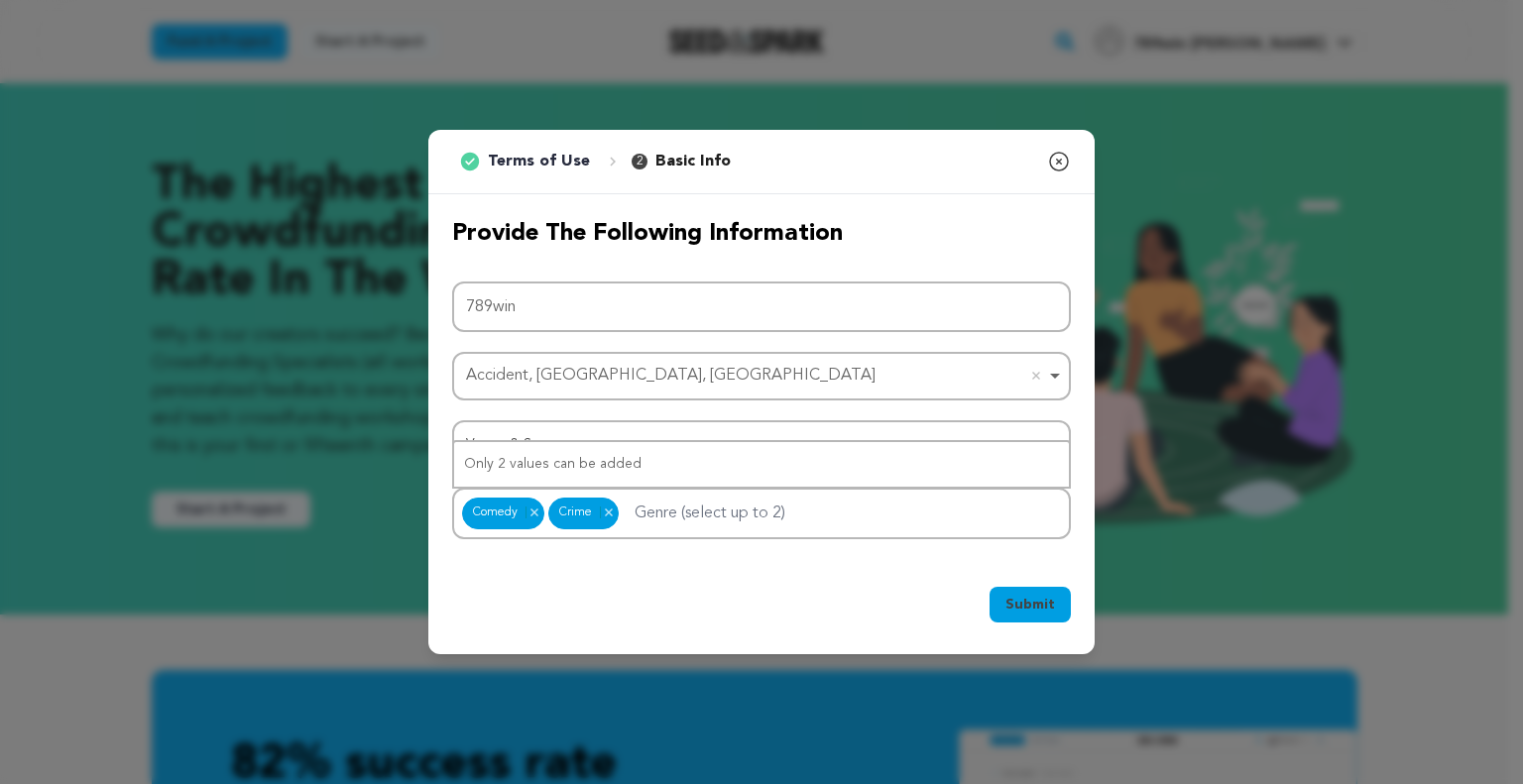
click at [1014, 601] on span "Submit" at bounding box center [1030, 604] width 50 height 20
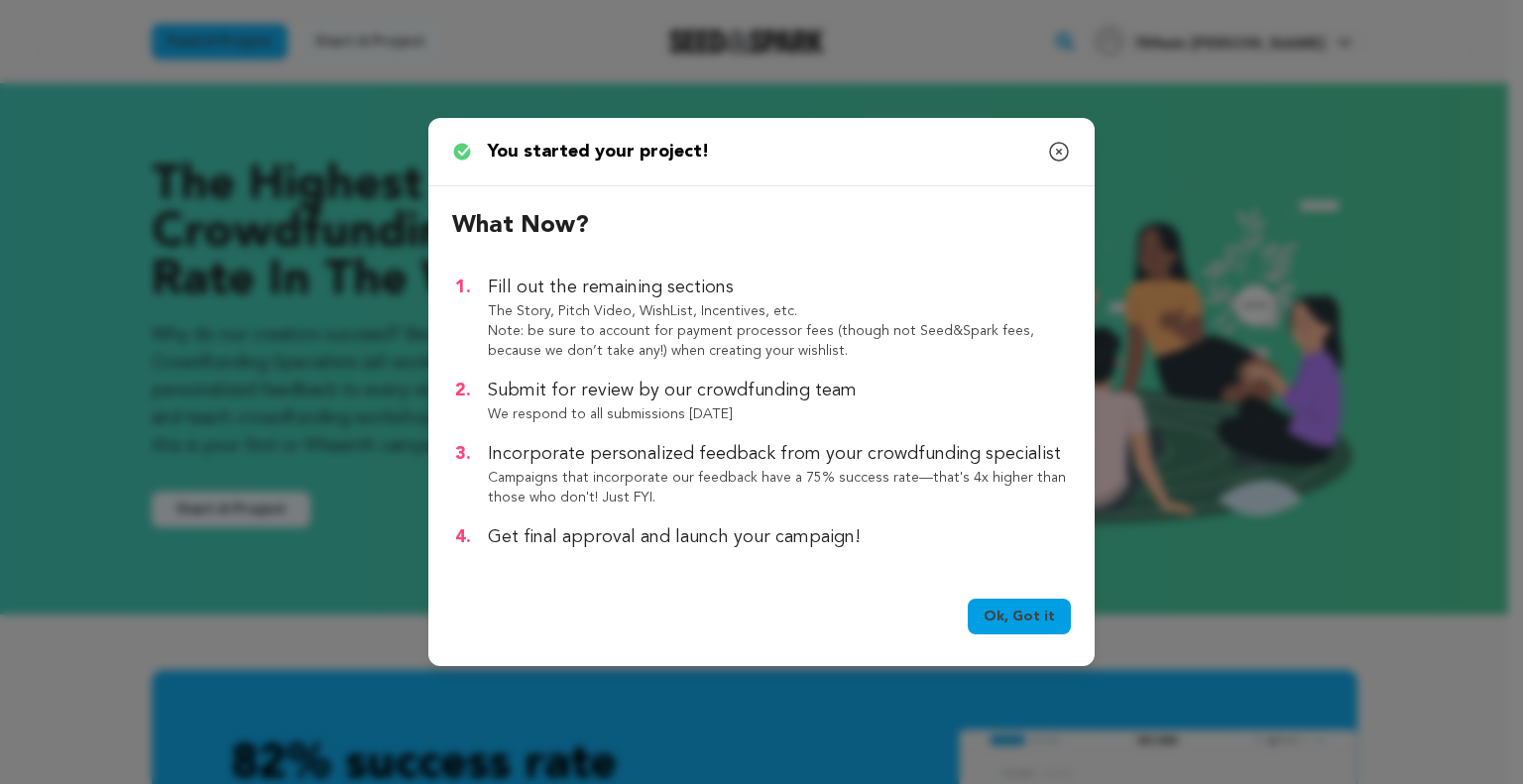
click at [1011, 615] on link "Ok, Got it" at bounding box center [1018, 616] width 103 height 36
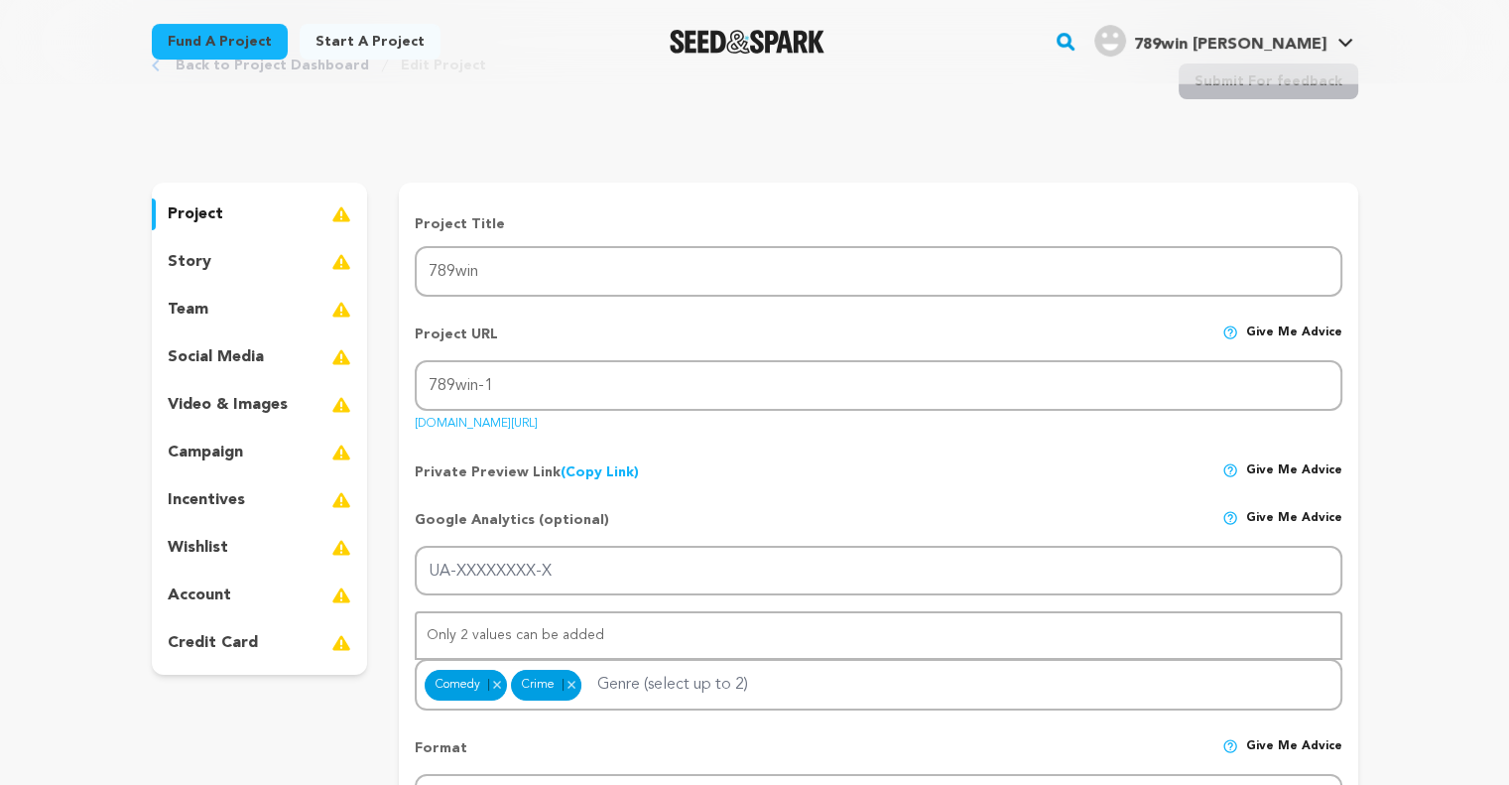
scroll to position [198, 0]
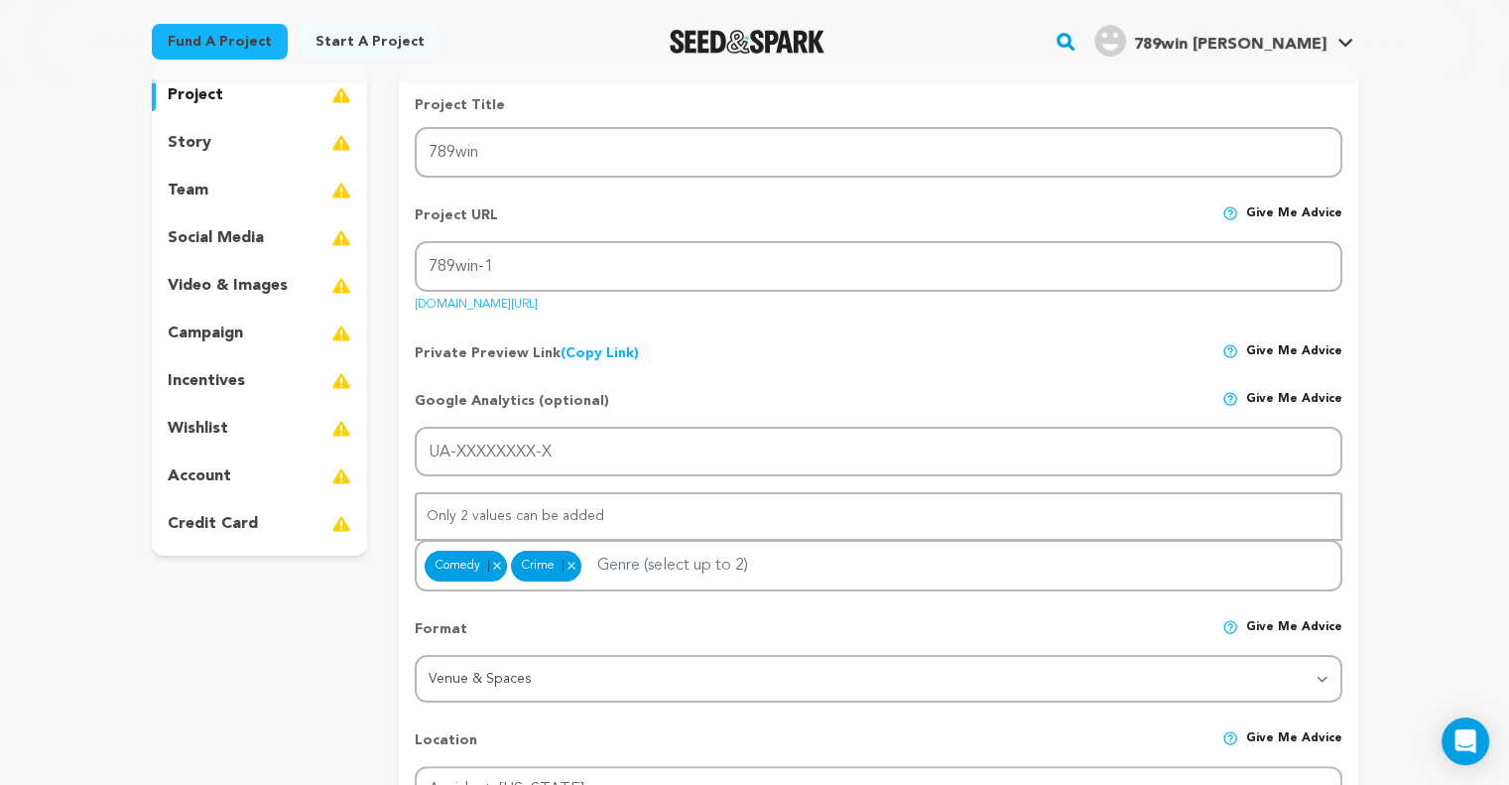
click at [200, 136] on p "story" at bounding box center [190, 143] width 44 height 24
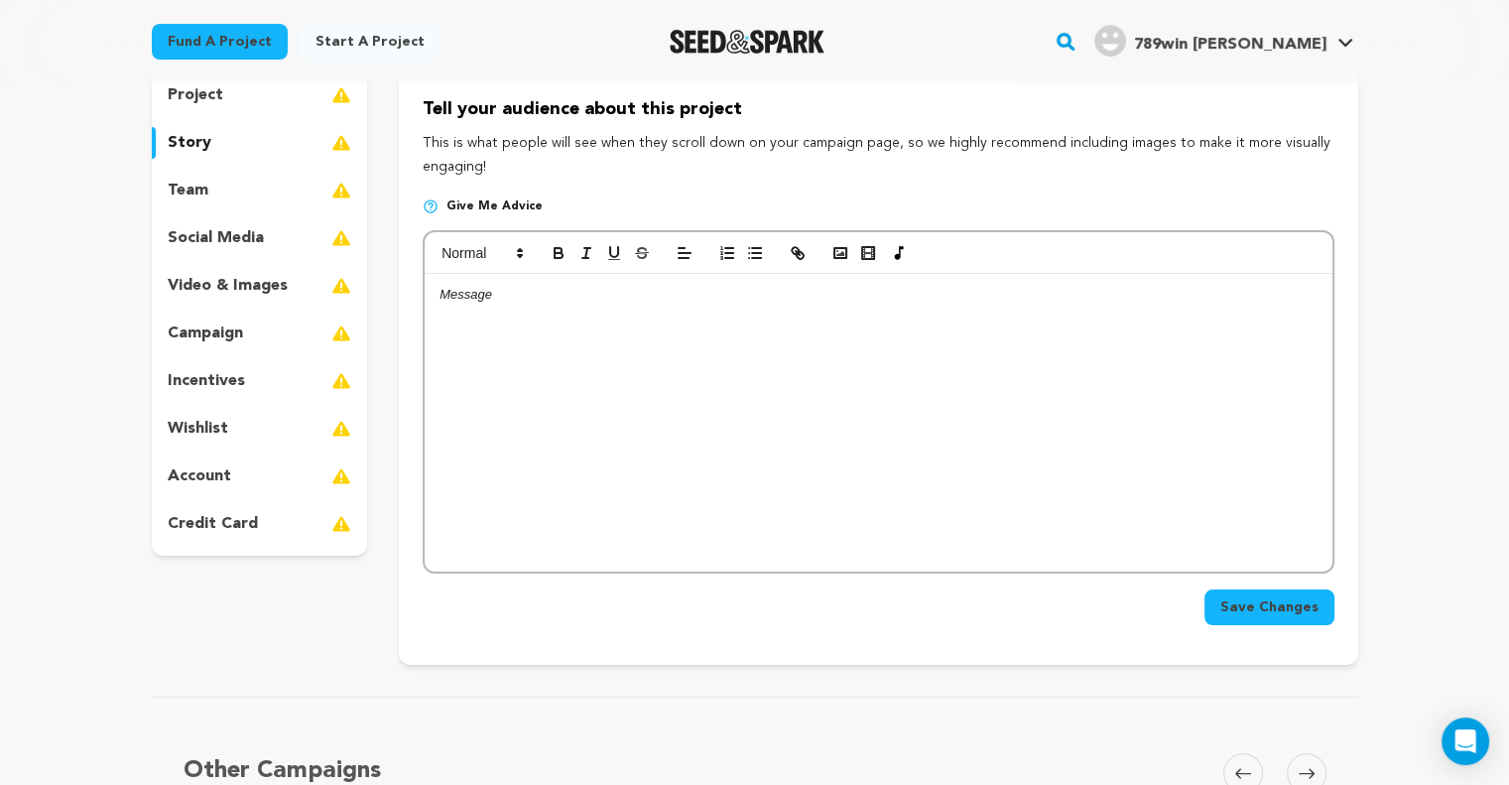
click at [662, 348] on div at bounding box center [878, 423] width 907 height 298
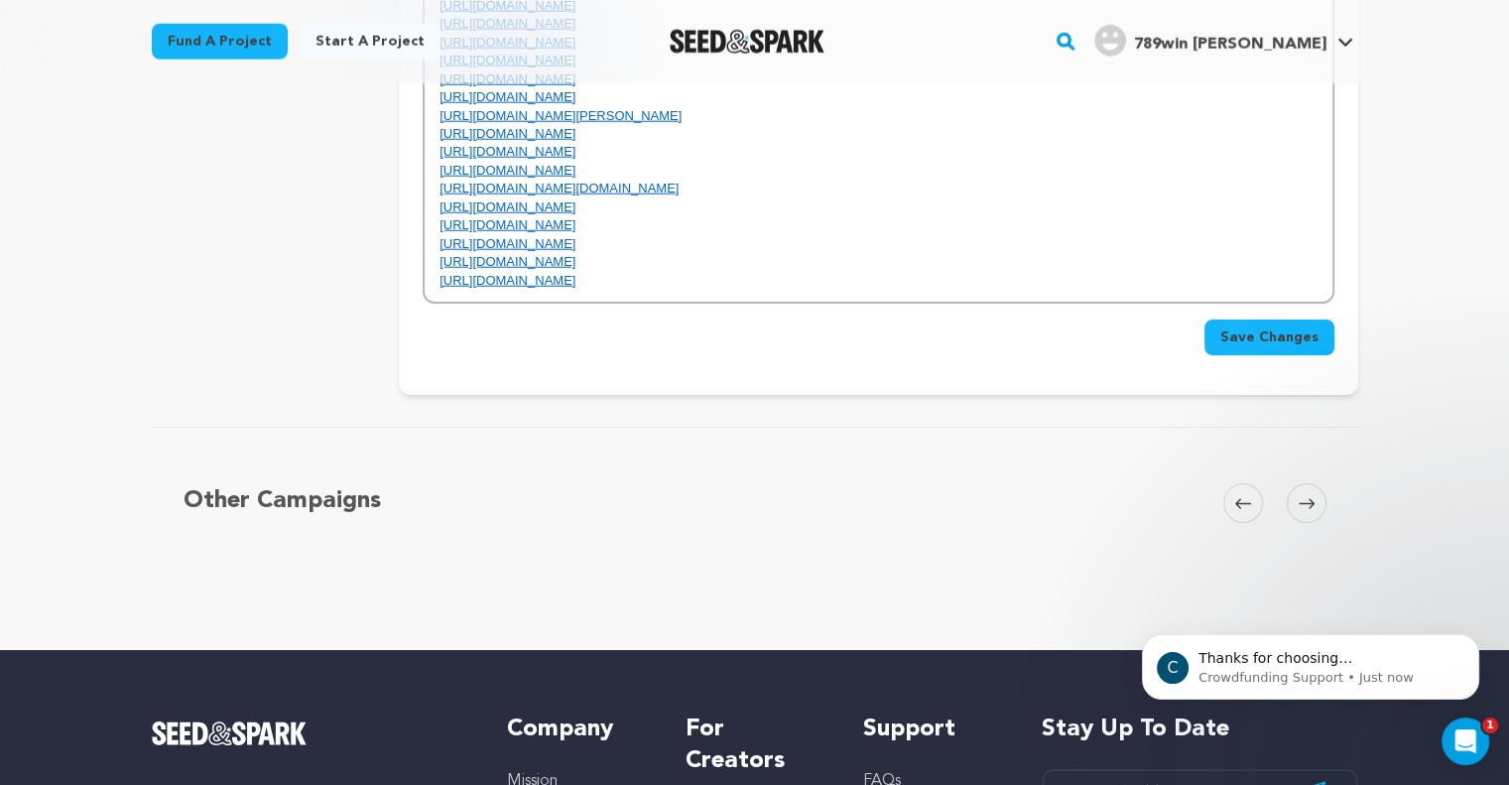
scroll to position [5083, 0]
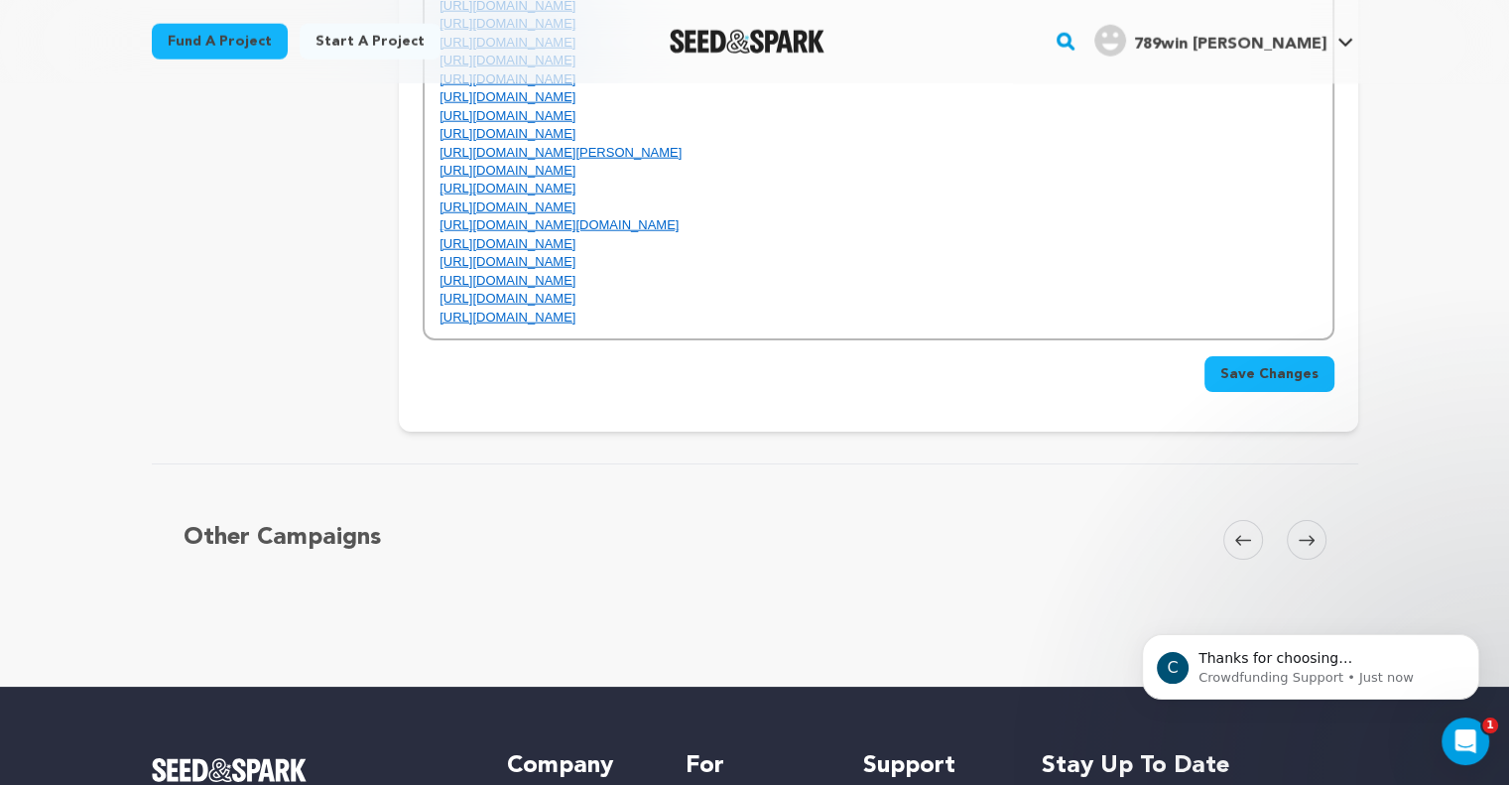
click at [1278, 364] on span "Save Changes" at bounding box center [1269, 374] width 98 height 20
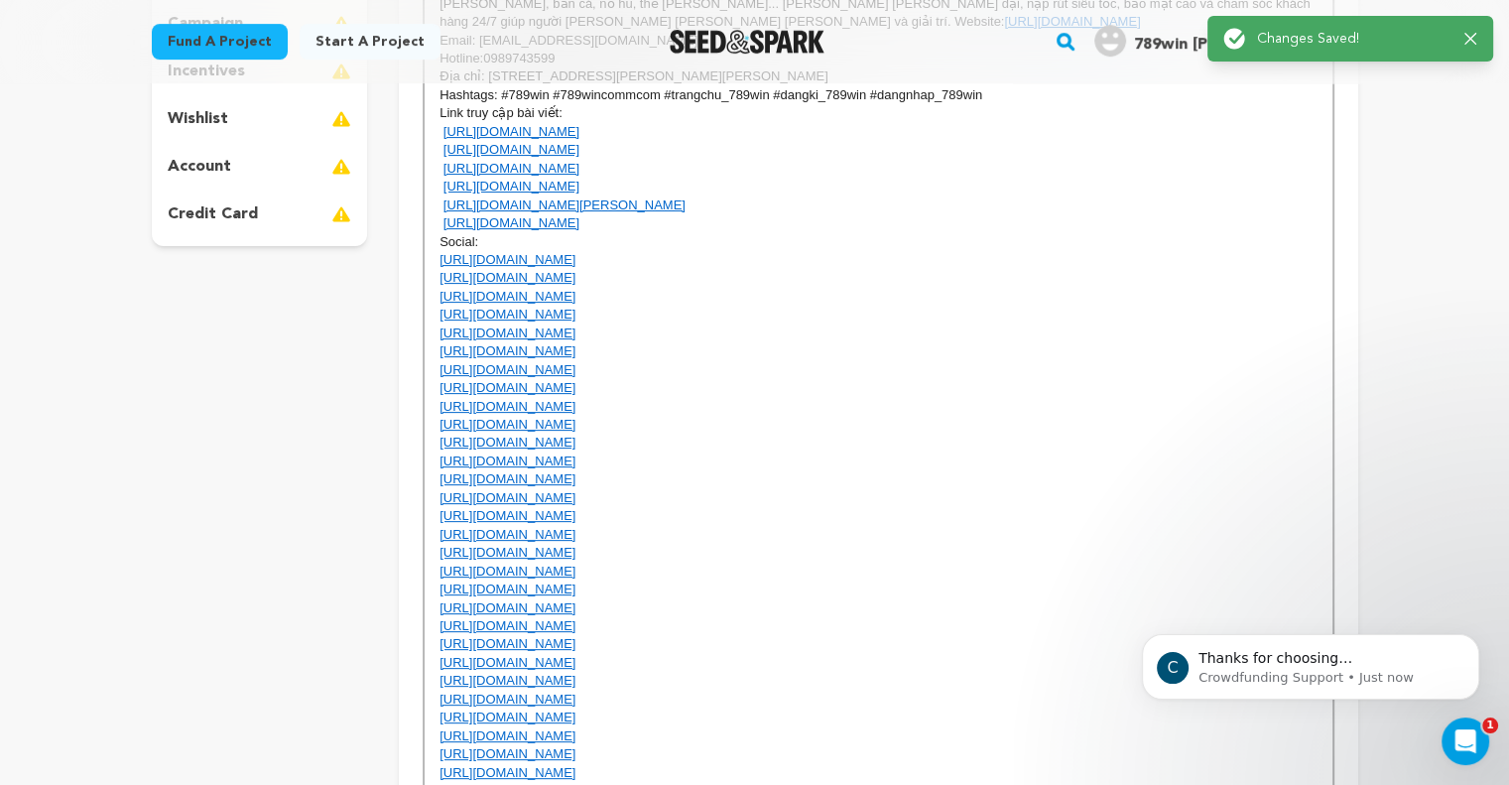
scroll to position [0, 0]
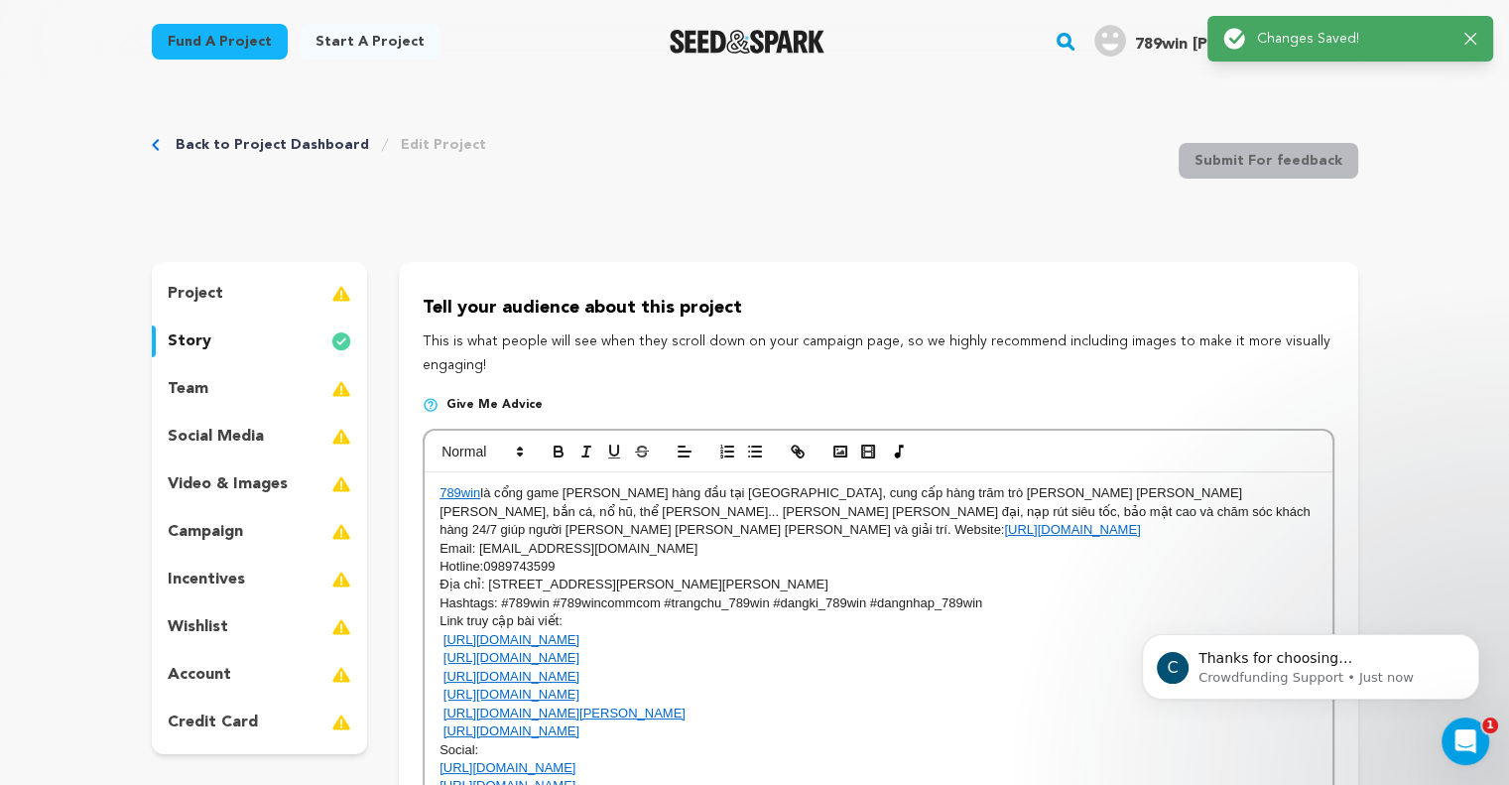
click at [233, 296] on div "project" at bounding box center [260, 294] width 216 height 32
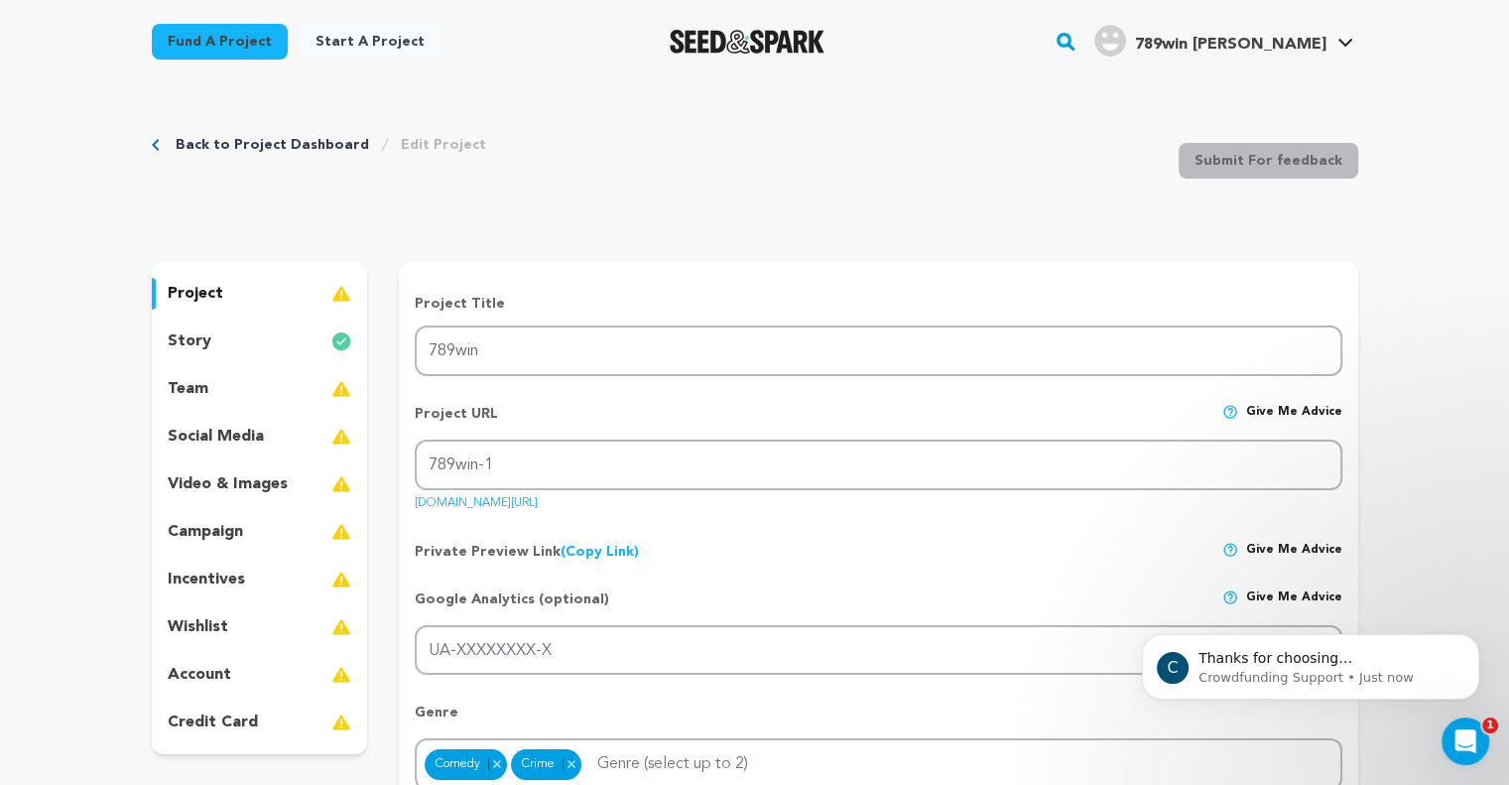
click at [234, 141] on link "Back to Project Dashboard" at bounding box center [272, 145] width 193 height 20
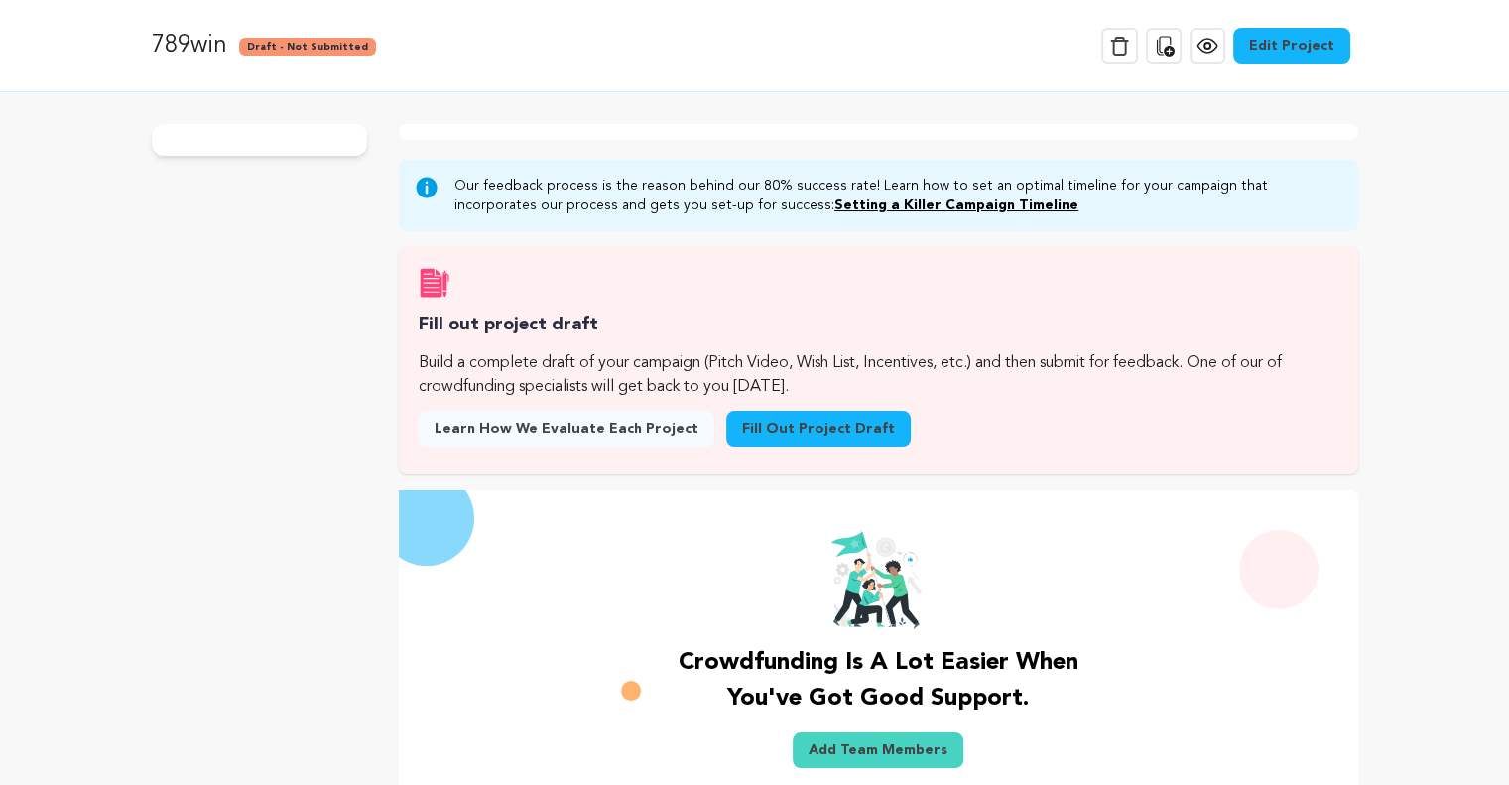
click at [1170, 51] on icon at bounding box center [1164, 46] width 24 height 24
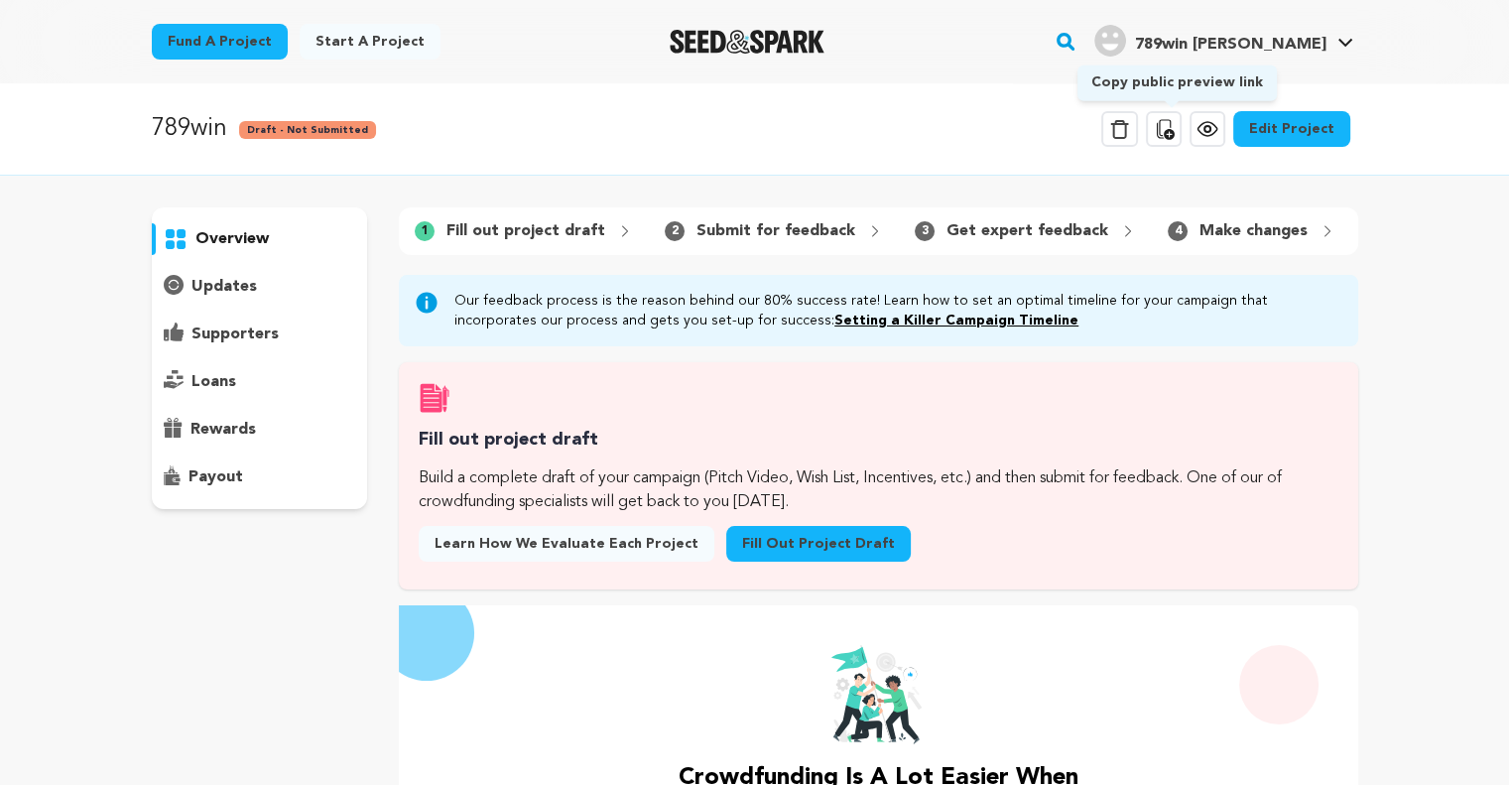
click at [1176, 127] on icon at bounding box center [1164, 129] width 24 height 24
